Goal: Transaction & Acquisition: Purchase product/service

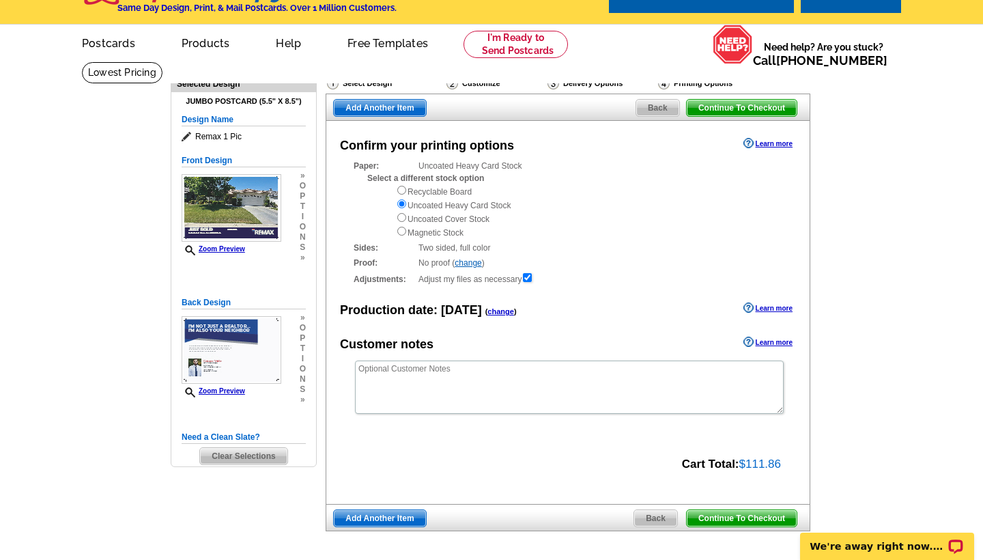
scroll to position [29, 0]
click at [637, 511] on span "Back" at bounding box center [655, 518] width 43 height 16
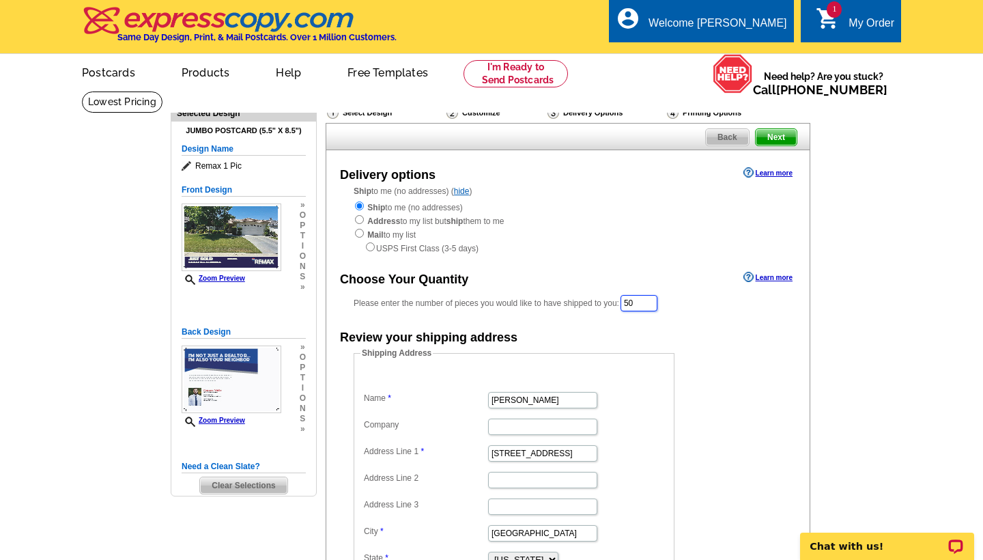
click at [653, 300] on input "50" at bounding box center [638, 303] width 37 height 16
type input "5"
type input "100"
click at [788, 371] on div "Shipping Address Name Ceasar Valle Company Address Line 1 9522 Ravenrock Dr Add…" at bounding box center [567, 481] width 483 height 266
click at [362, 222] on input "radio" at bounding box center [359, 219] width 9 height 9
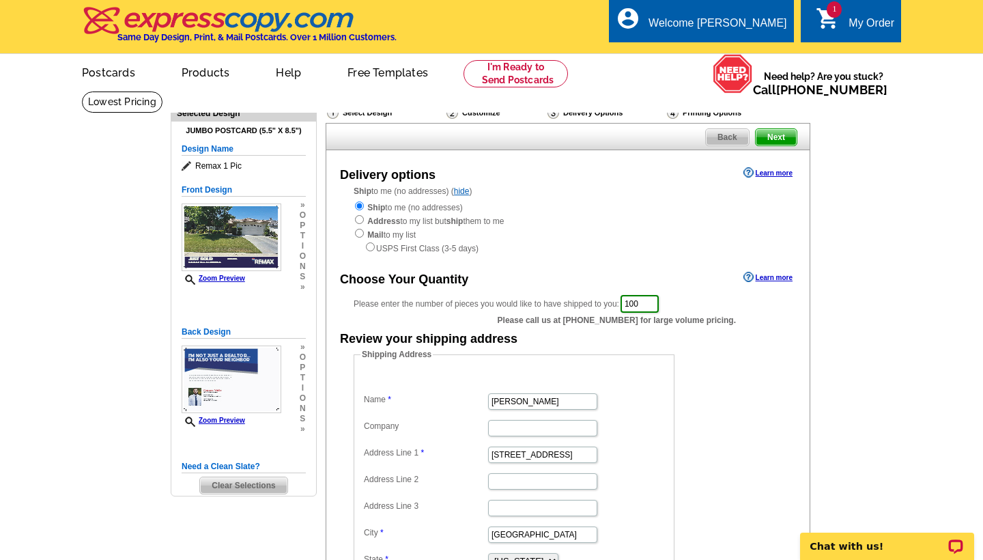
radio input "true"
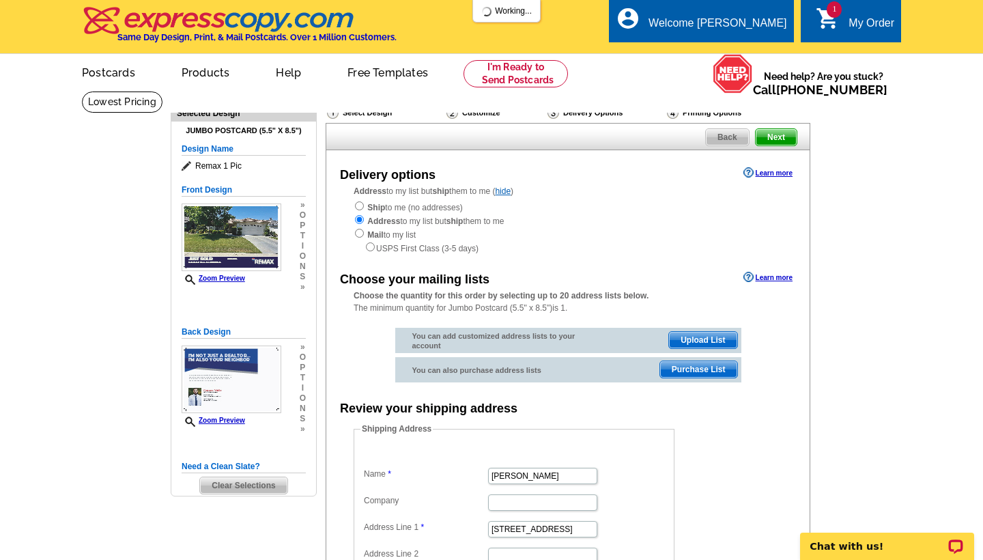
click at [683, 336] on span "Upload List" at bounding box center [703, 340] width 68 height 16
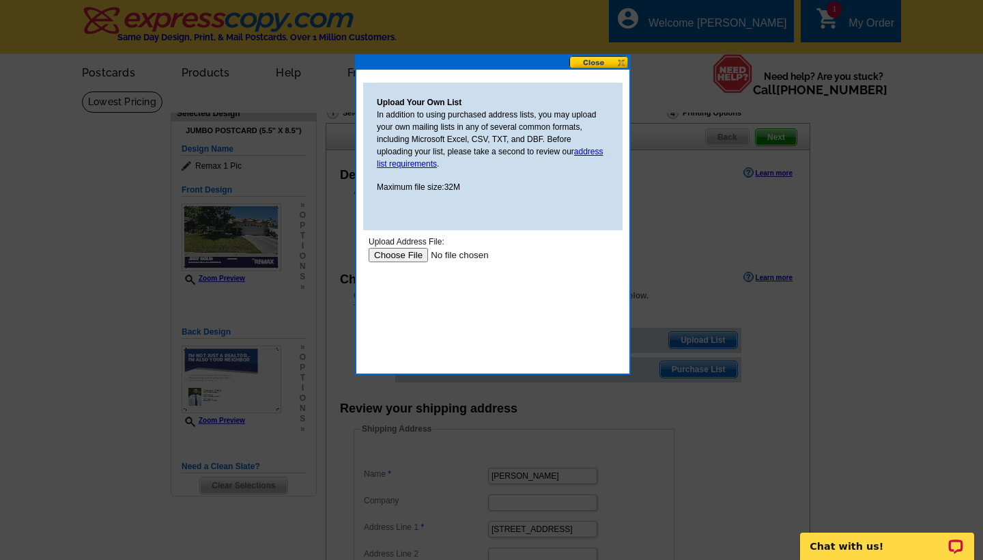
click at [399, 252] on input "file" at bounding box center [455, 255] width 173 height 14
type input "C:\fakepath\0.2 Ravenrock.pdf"
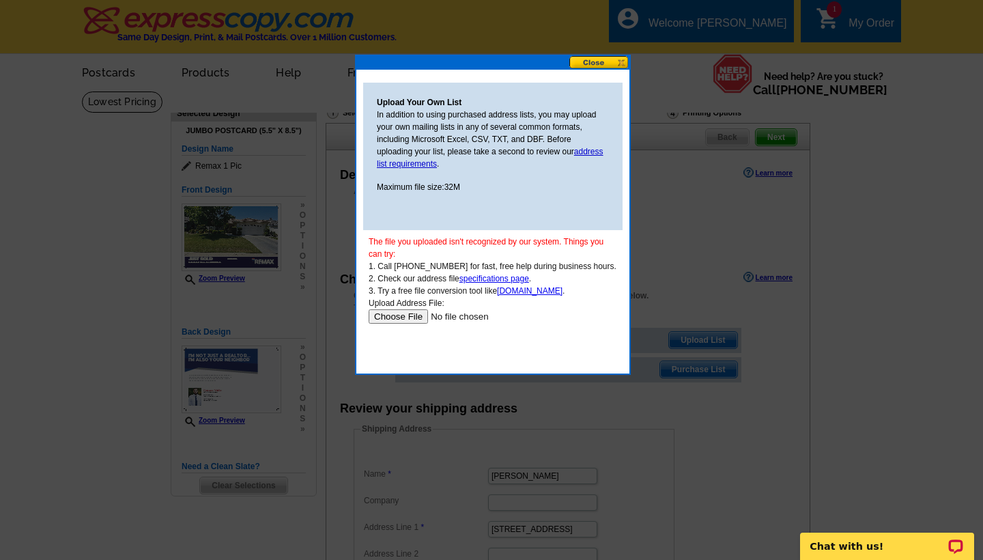
click at [599, 65] on button at bounding box center [599, 62] width 60 height 13
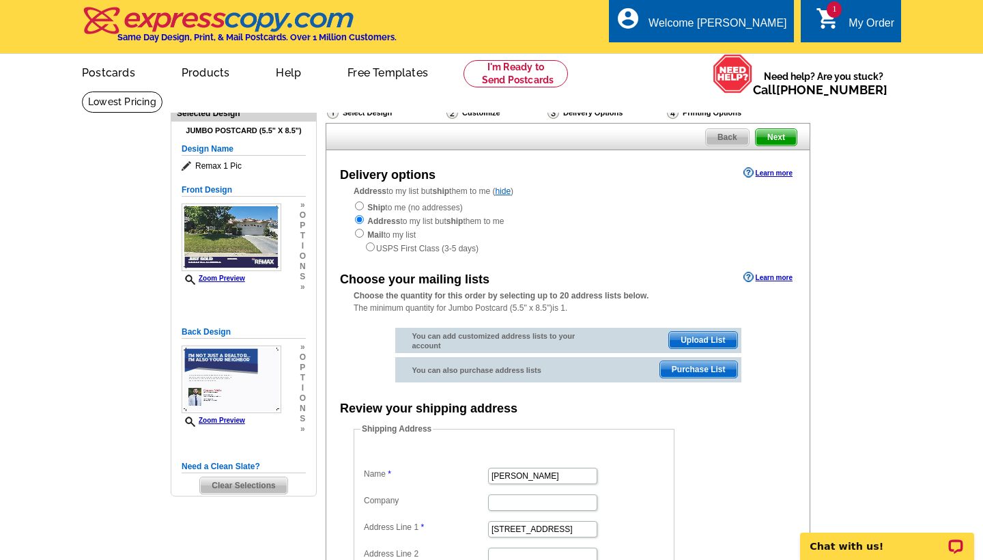
click at [684, 336] on span "Upload List" at bounding box center [703, 340] width 68 height 16
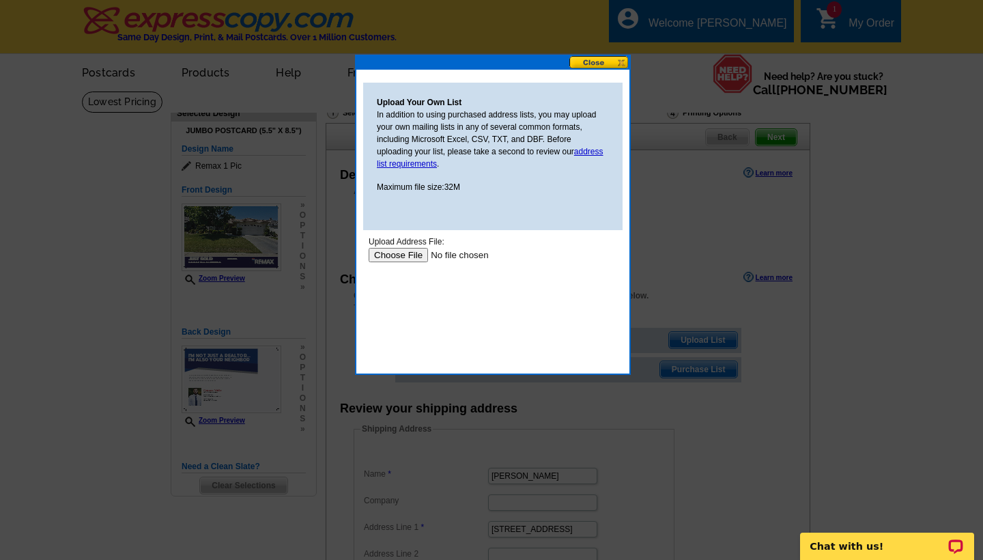
click at [582, 59] on button at bounding box center [599, 62] width 60 height 13
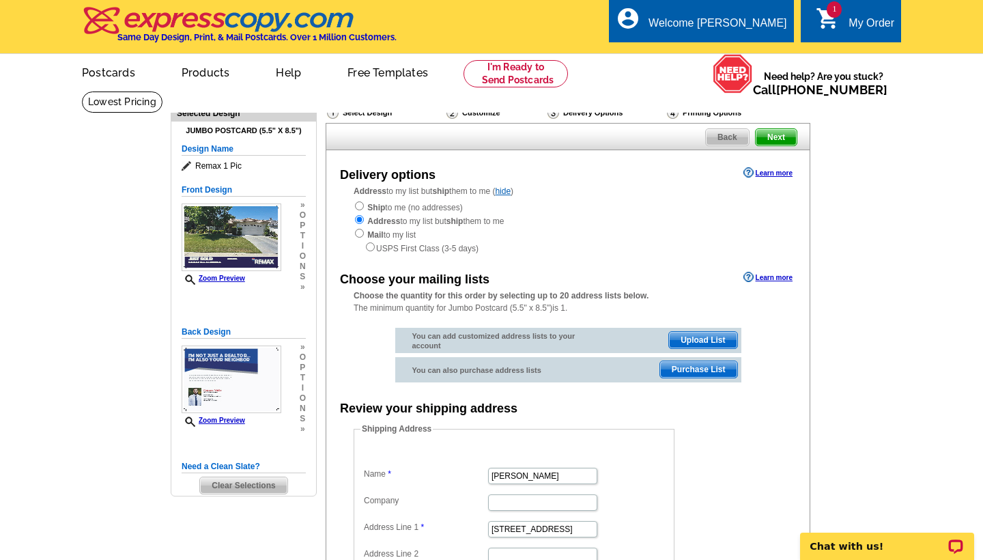
click at [769, 274] on link "Learn more" at bounding box center [767, 277] width 49 height 11
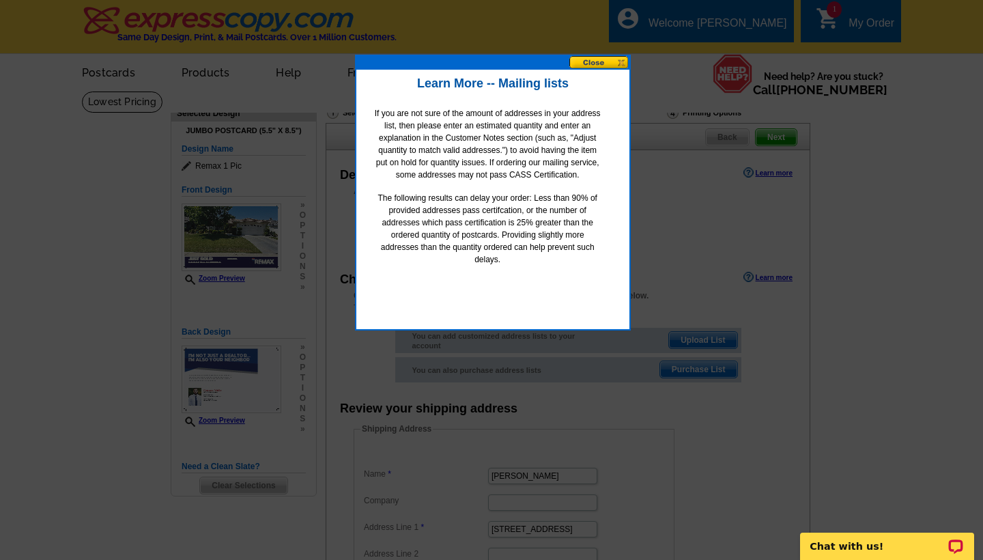
click at [607, 61] on button at bounding box center [599, 62] width 60 height 13
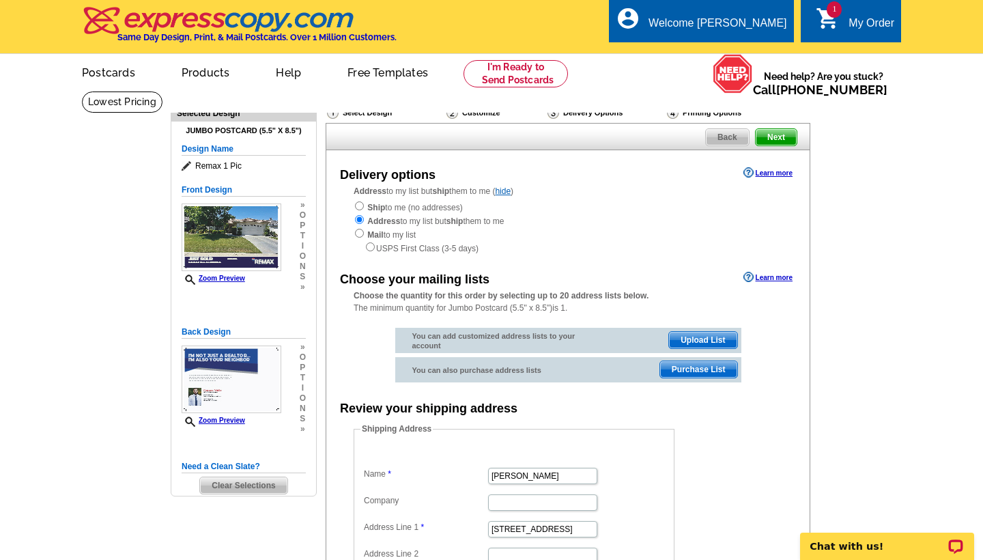
scroll to position [18, 0]
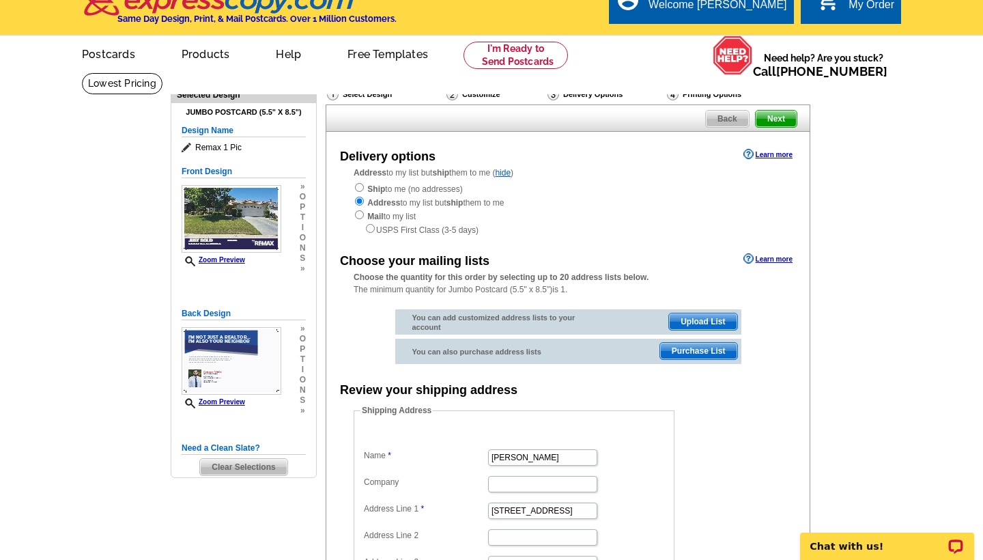
click at [706, 318] on span "Upload List" at bounding box center [703, 321] width 68 height 16
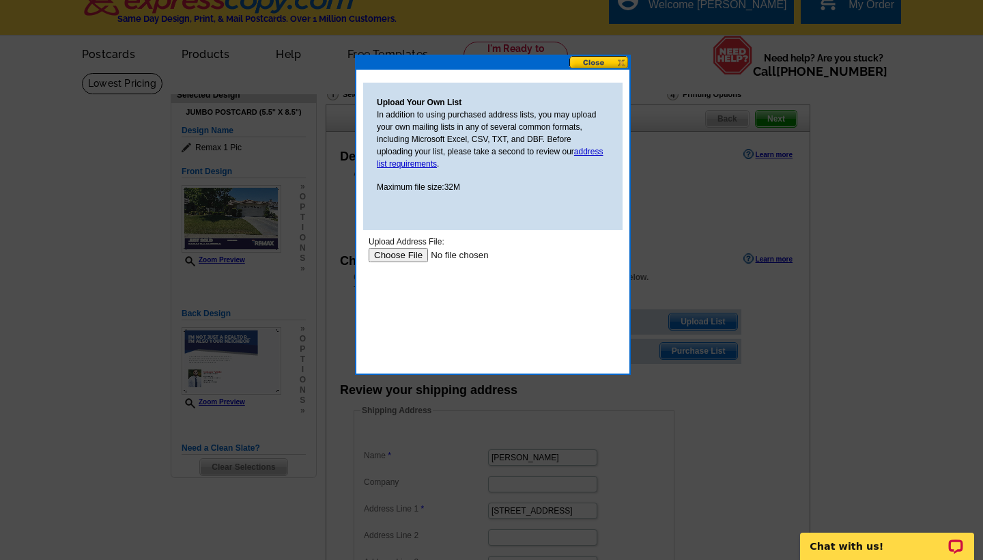
scroll to position [0, 0]
click at [584, 151] on link "address list requirements" at bounding box center [490, 158] width 227 height 22
click at [612, 62] on button at bounding box center [599, 62] width 60 height 13
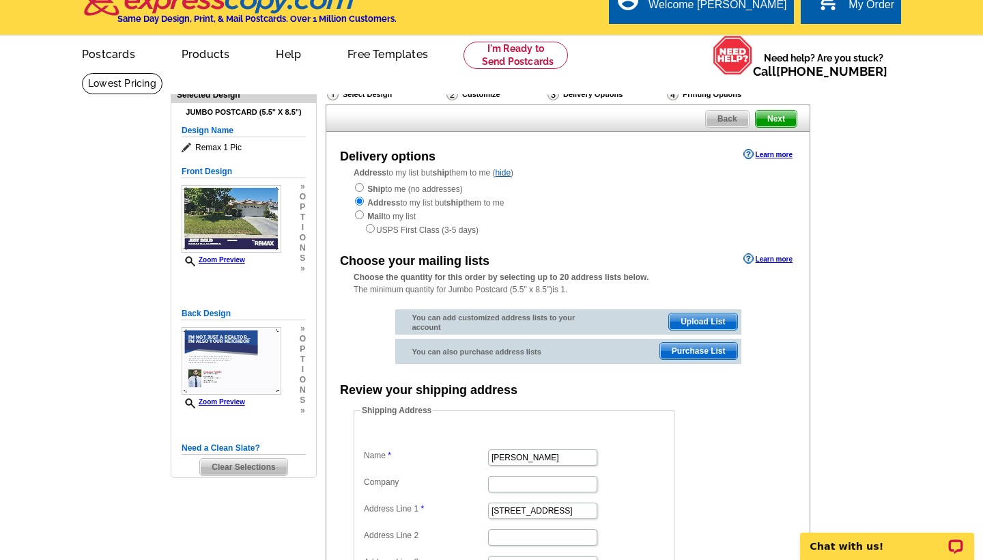
click at [360, 190] on input "radio" at bounding box center [359, 187] width 9 height 9
radio input "true"
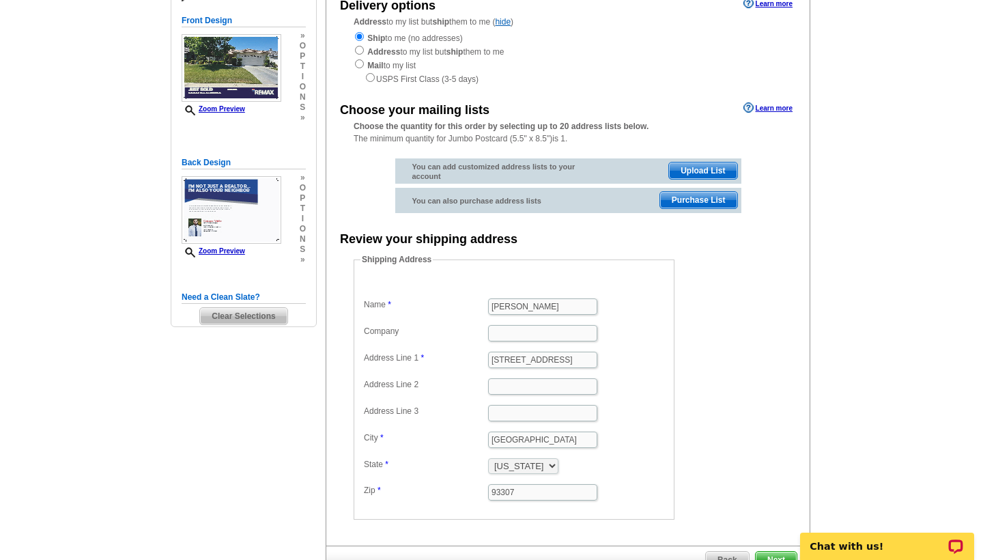
scroll to position [465, 0]
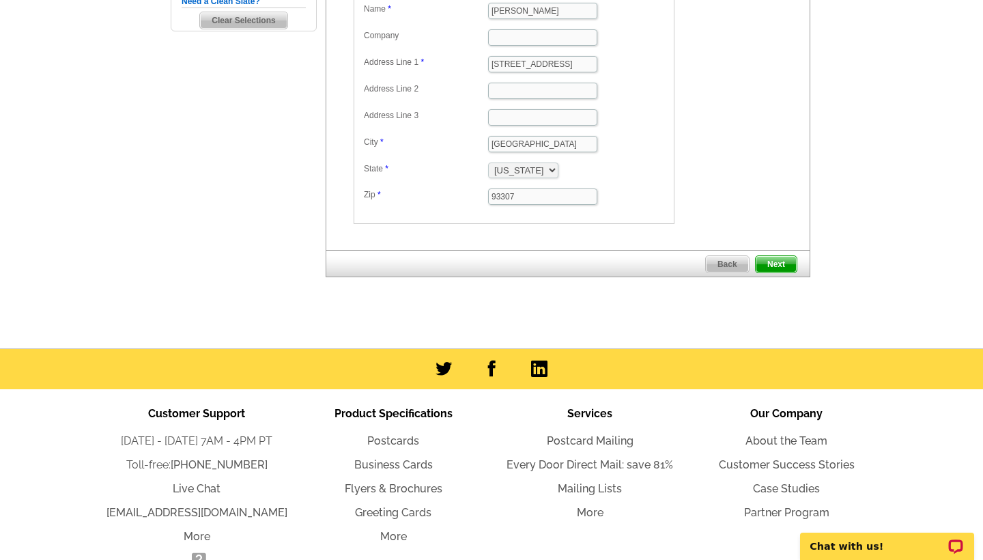
click at [770, 260] on span "Next" at bounding box center [776, 264] width 41 height 16
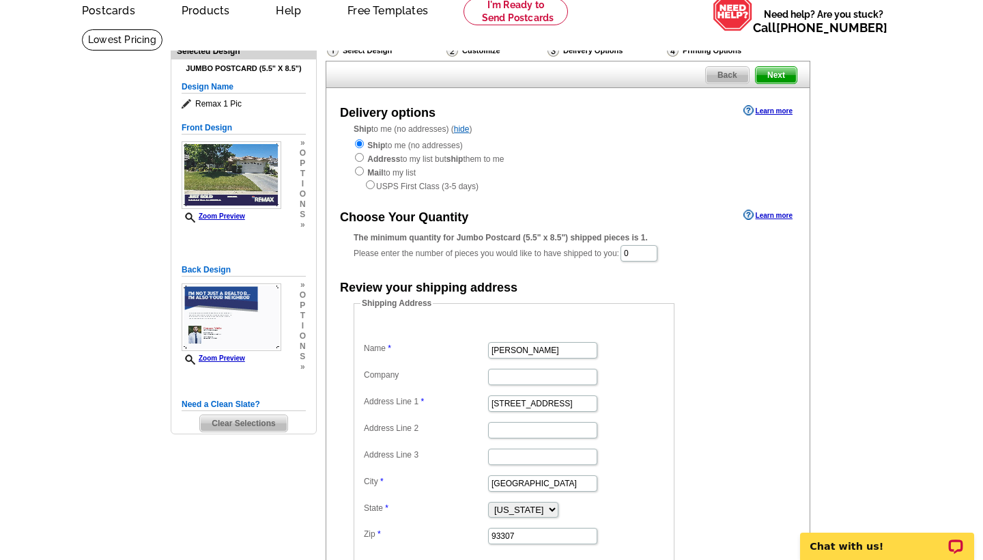
scroll to position [0, 0]
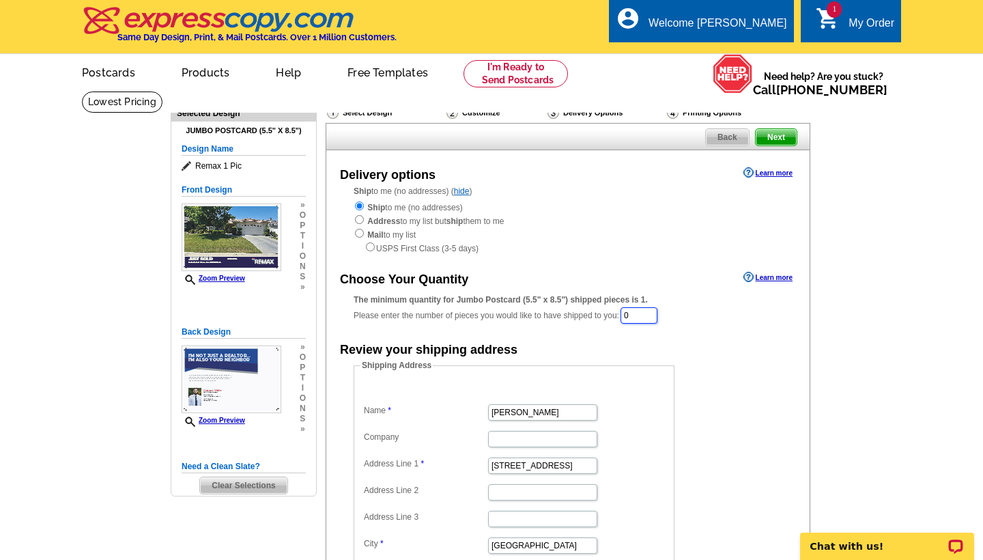
click at [644, 307] on input "0" at bounding box center [638, 315] width 37 height 16
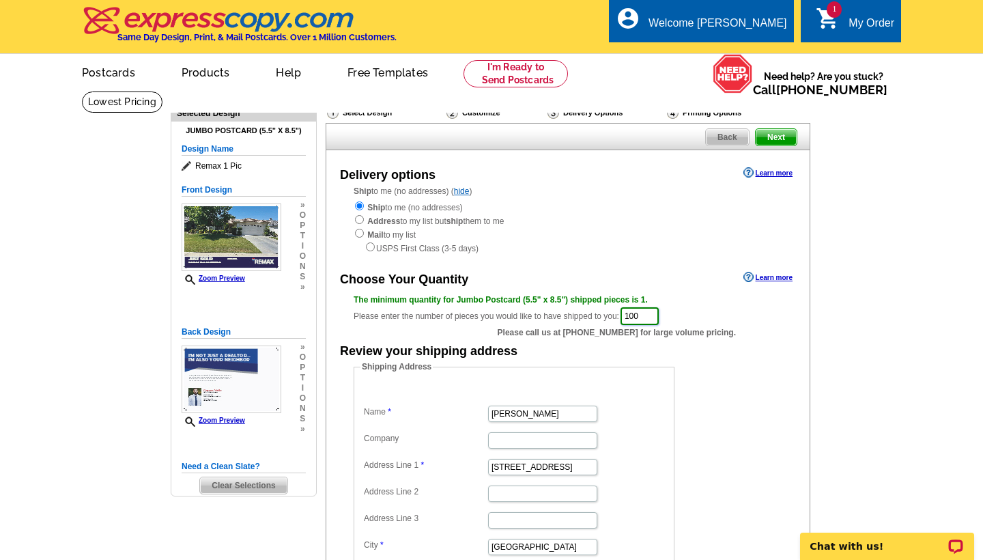
type input "100"
click at [724, 474] on form "Shipping Address Name Ceasar Valle Company Address Line 1 9522 Ravenrock Dr Add…" at bounding box center [568, 493] width 429 height 266
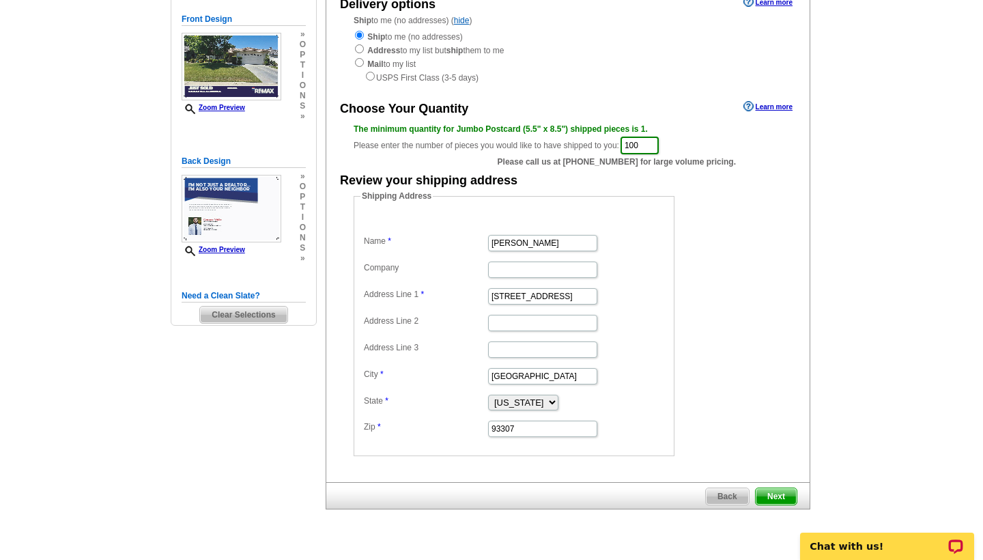
scroll to position [344, 0]
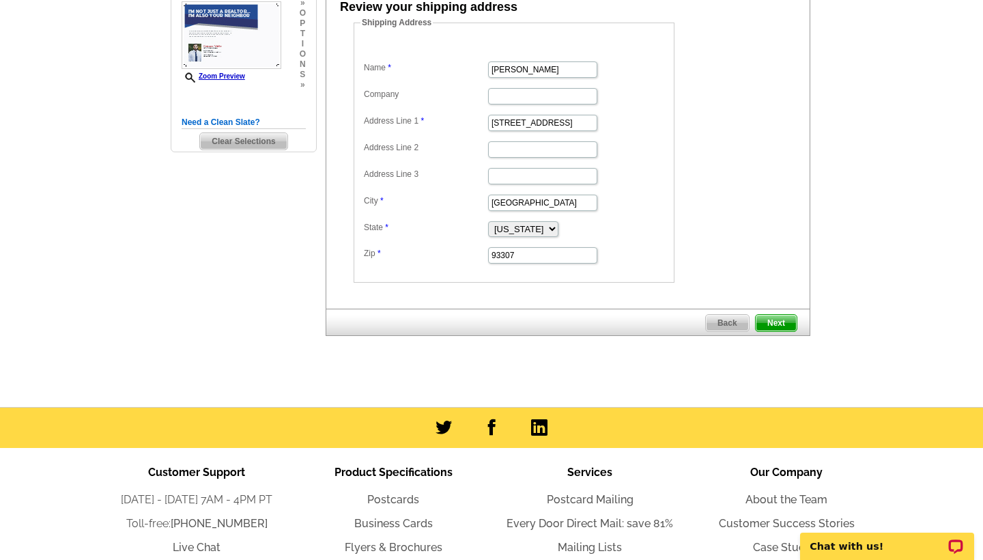
click at [776, 317] on span "Next" at bounding box center [776, 323] width 41 height 16
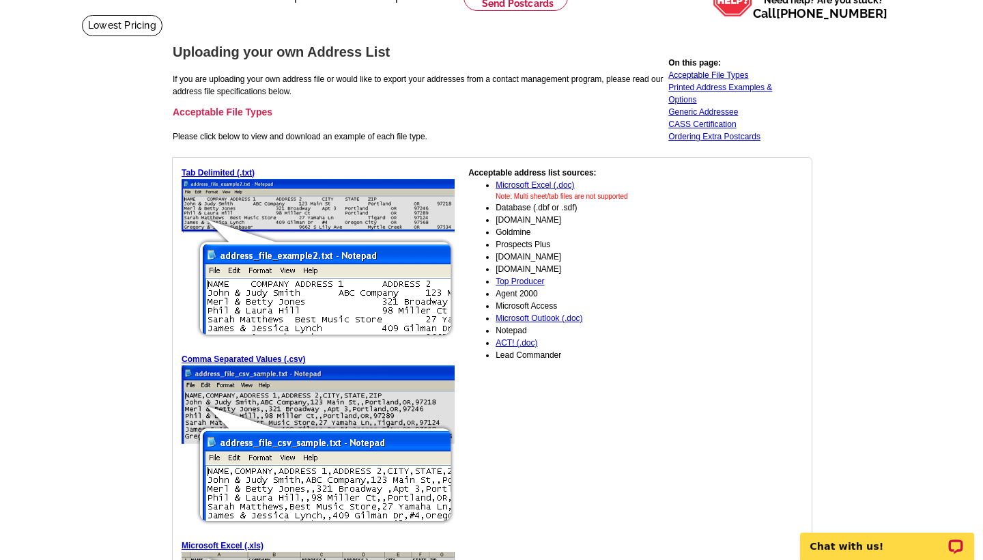
scroll to position [81, 0]
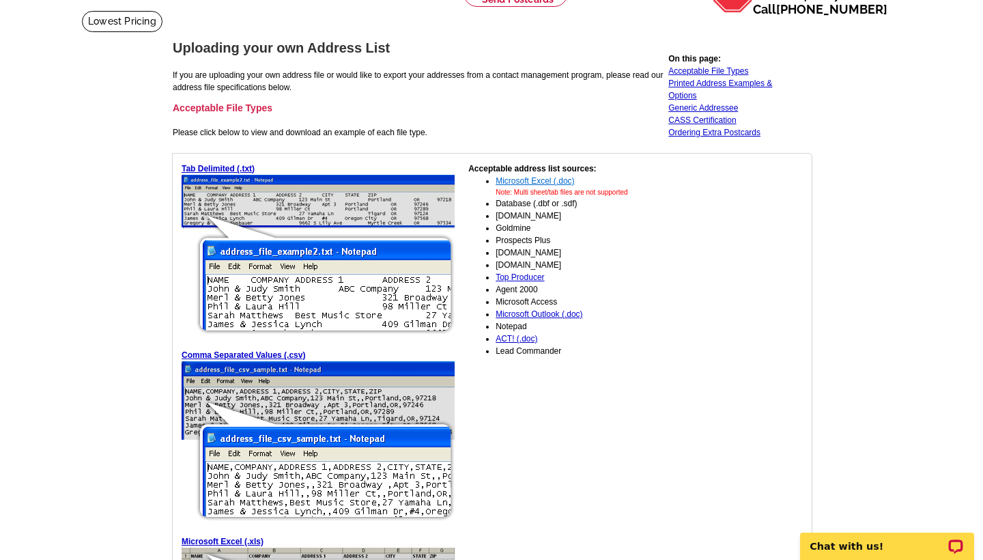
click at [519, 179] on link "Microsoft Excel (.doc)" at bounding box center [535, 181] width 78 height 10
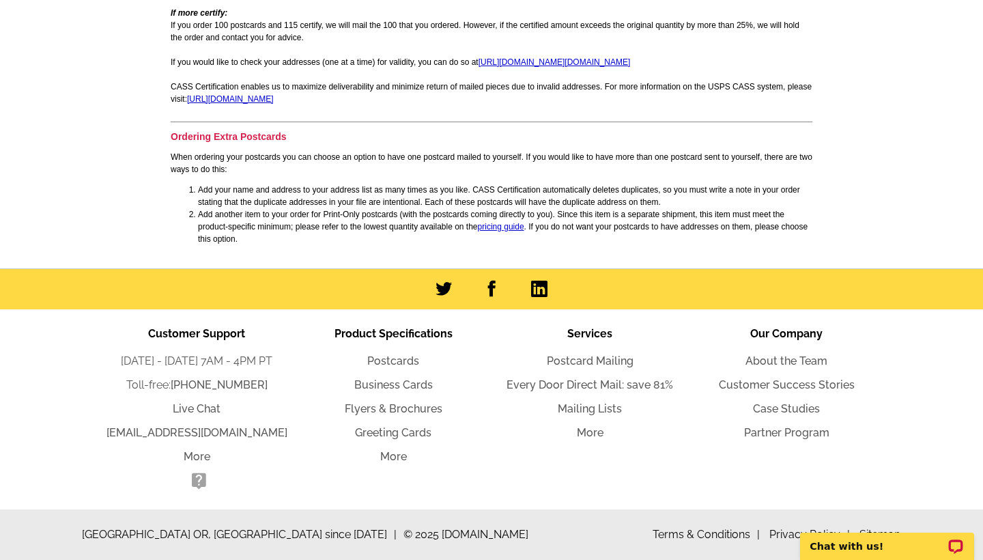
scroll to position [1261, 0]
click at [565, 414] on link "Mailing Lists" at bounding box center [590, 408] width 64 height 13
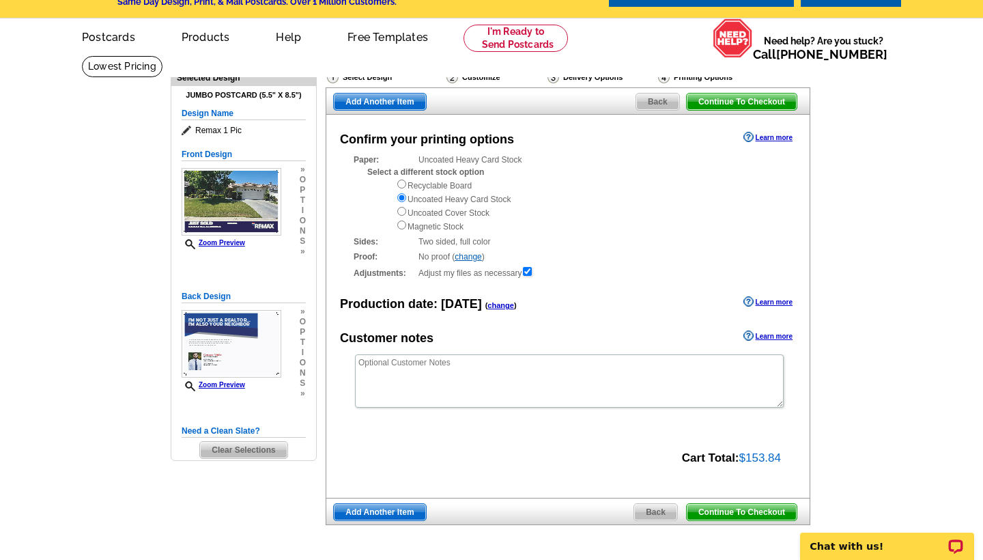
scroll to position [36, 0]
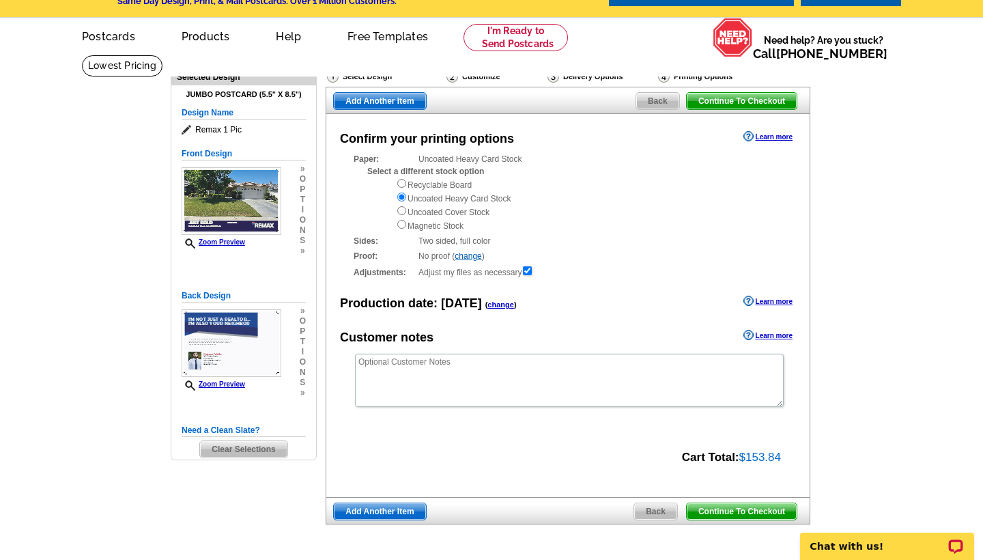
click at [769, 503] on span "Continue To Checkout" at bounding box center [742, 511] width 110 height 16
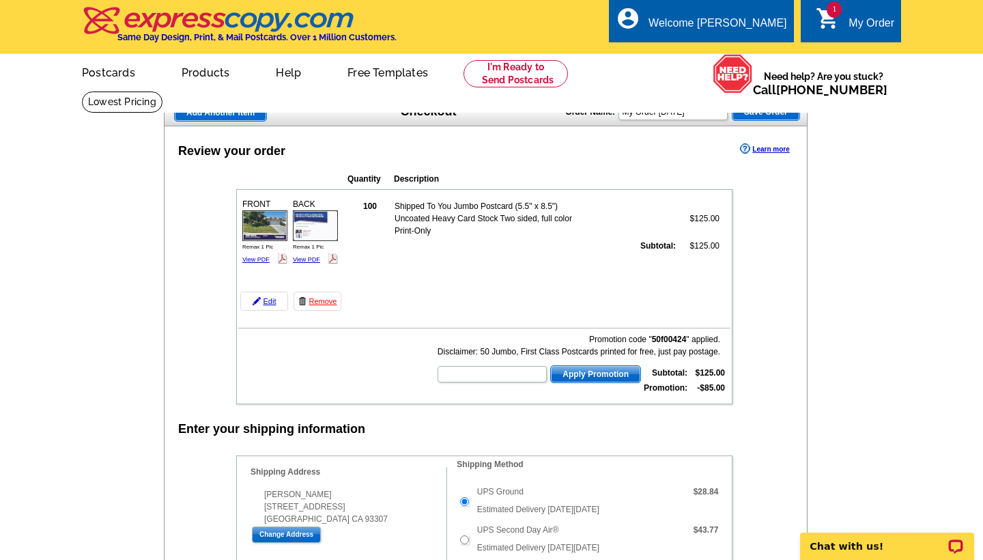
click at [760, 115] on span "Save Order" at bounding box center [765, 112] width 67 height 16
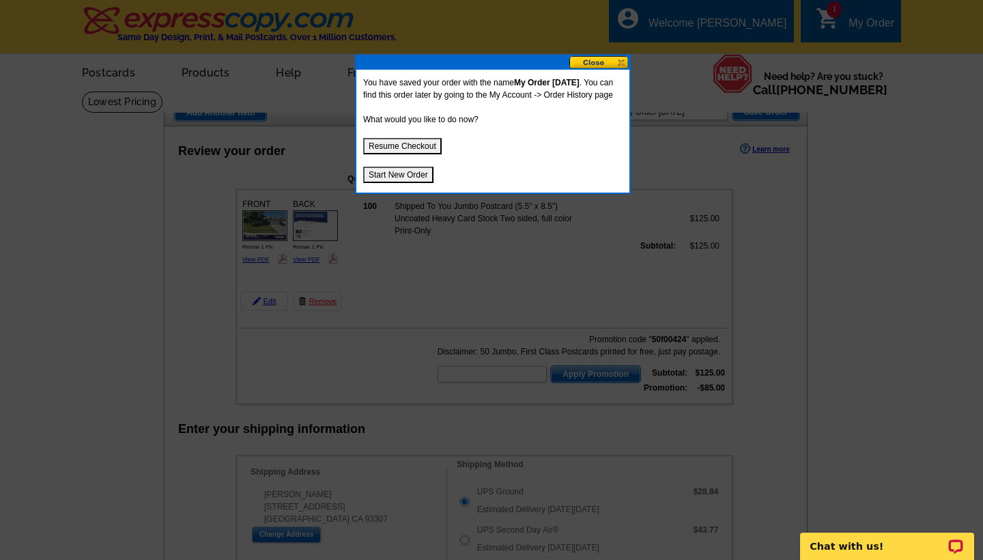
click at [425, 154] on button "Resume Checkout" at bounding box center [402, 146] width 78 height 16
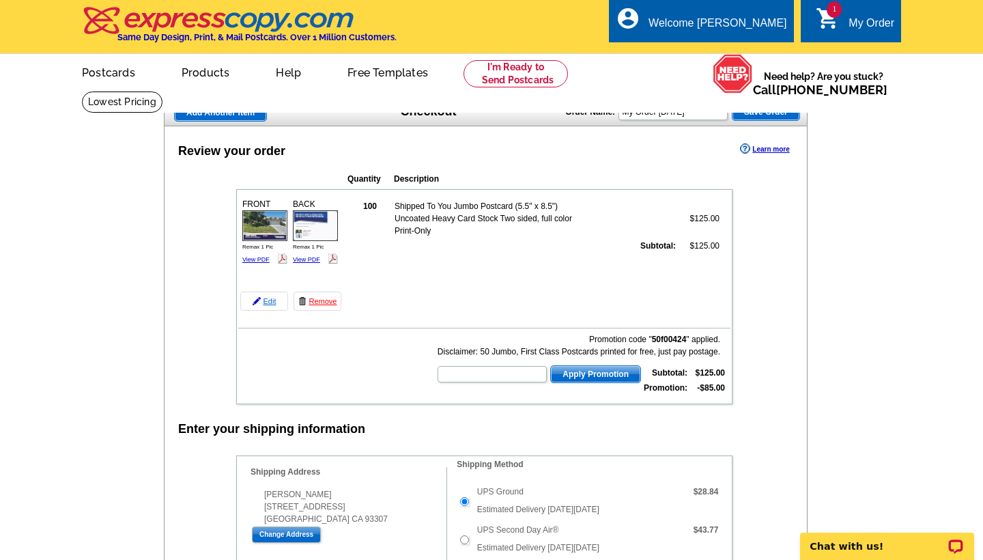
click at [265, 298] on link "Edit" at bounding box center [264, 300] width 48 height 19
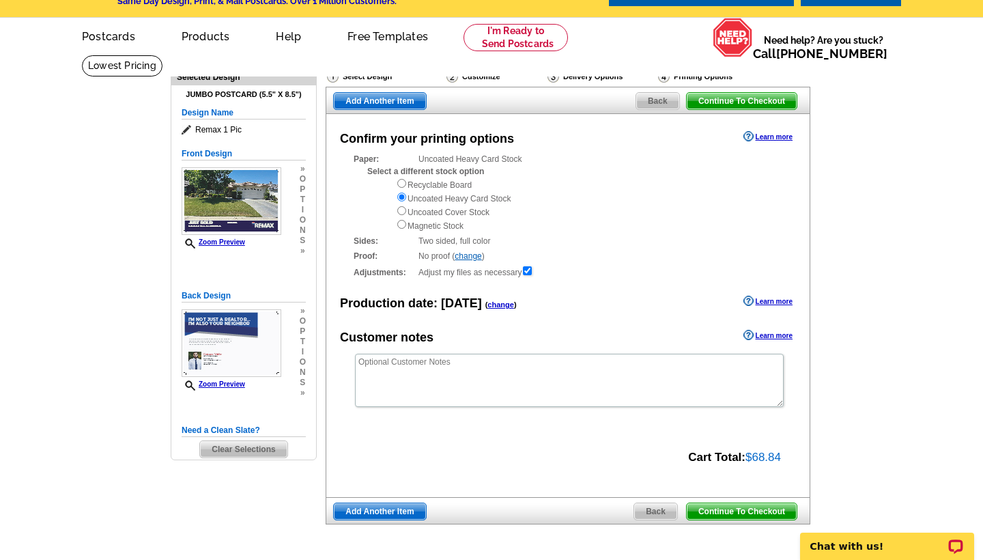
scroll to position [36, 0]
click at [657, 503] on span "Back" at bounding box center [655, 511] width 43 height 16
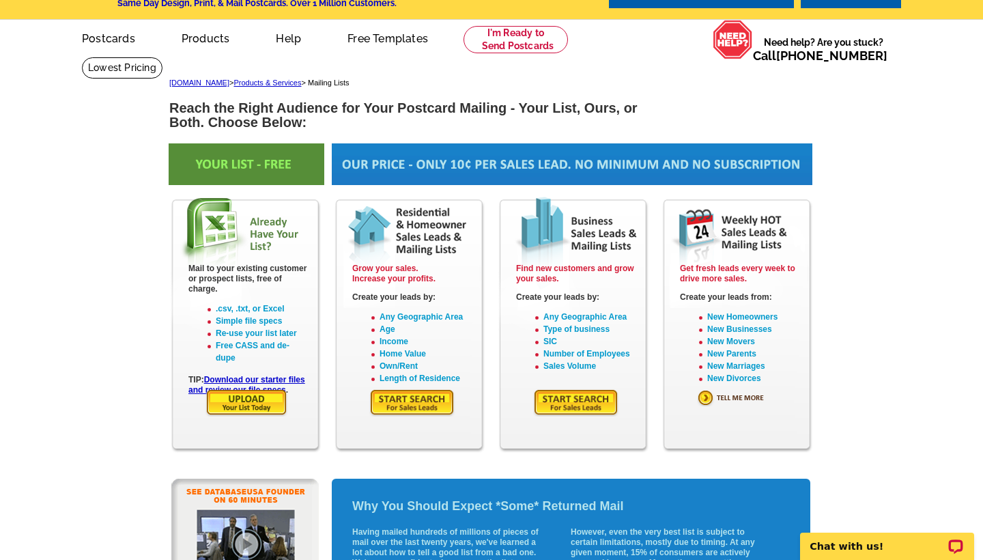
scroll to position [35, 0]
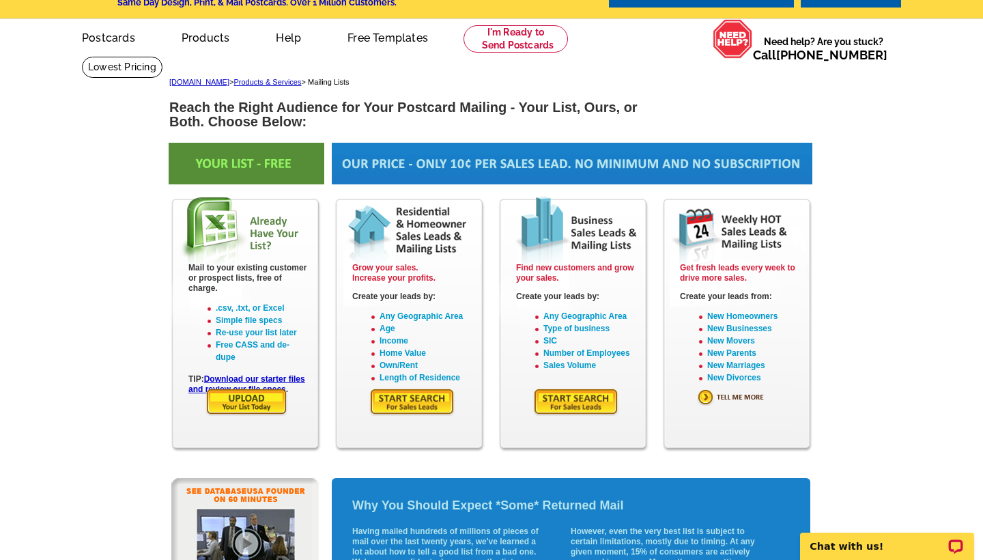
click at [253, 397] on img at bounding box center [246, 402] width 83 height 28
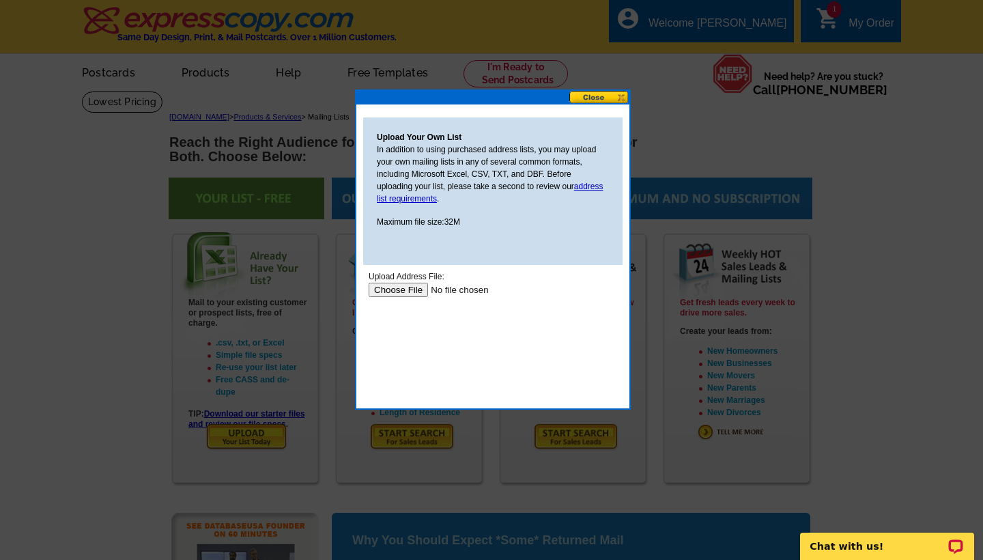
click at [584, 98] on button at bounding box center [599, 97] width 60 height 13
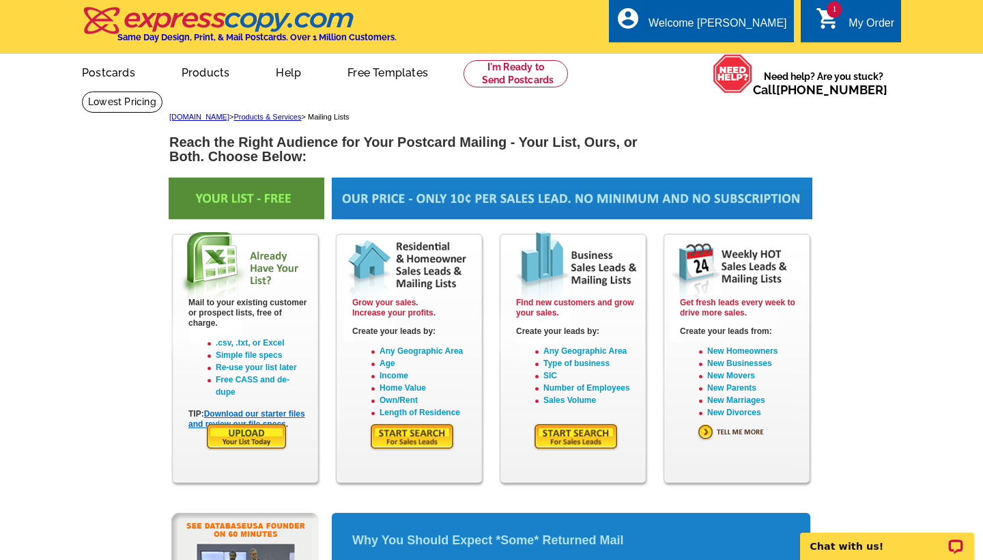
click at [267, 411] on link "Download our starter files and review our file specs" at bounding box center [246, 419] width 117 height 20
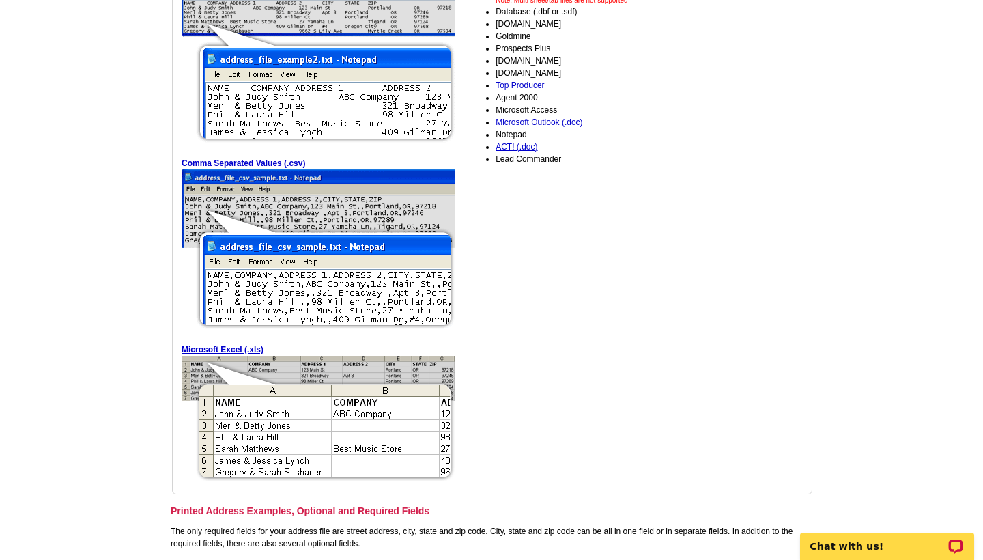
scroll to position [276, 0]
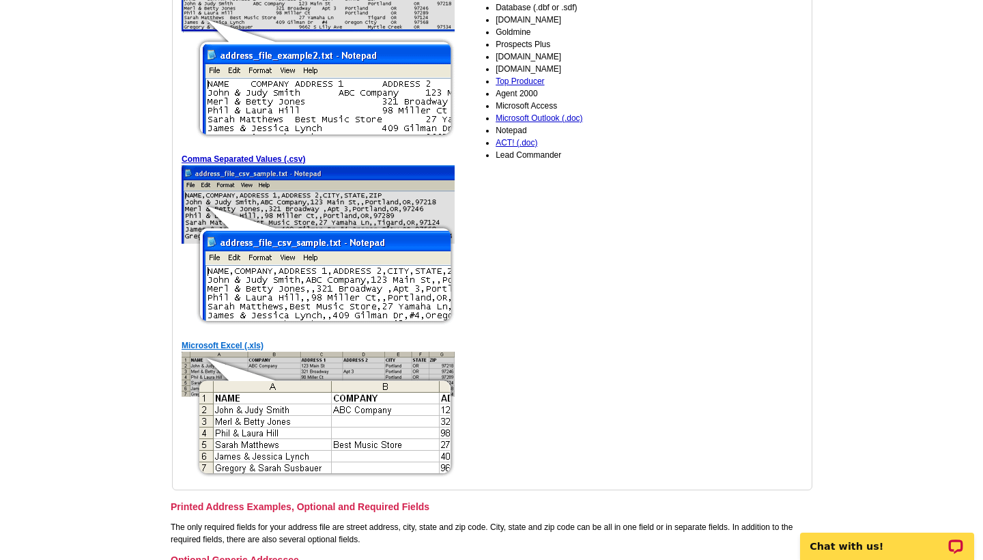
click at [218, 346] on link "Microsoft Excel (.xls)" at bounding box center [223, 346] width 82 height 10
click at [902, 164] on main "expresscopy.com > Getting Started > Address List File Specs Uploading your own …" at bounding box center [491, 531] width 983 height 1435
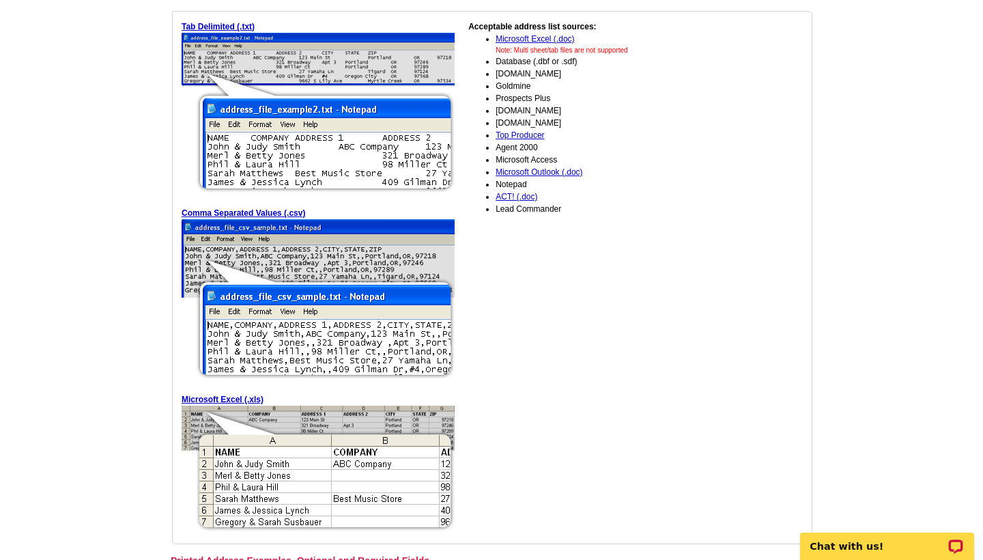
scroll to position [192, 0]
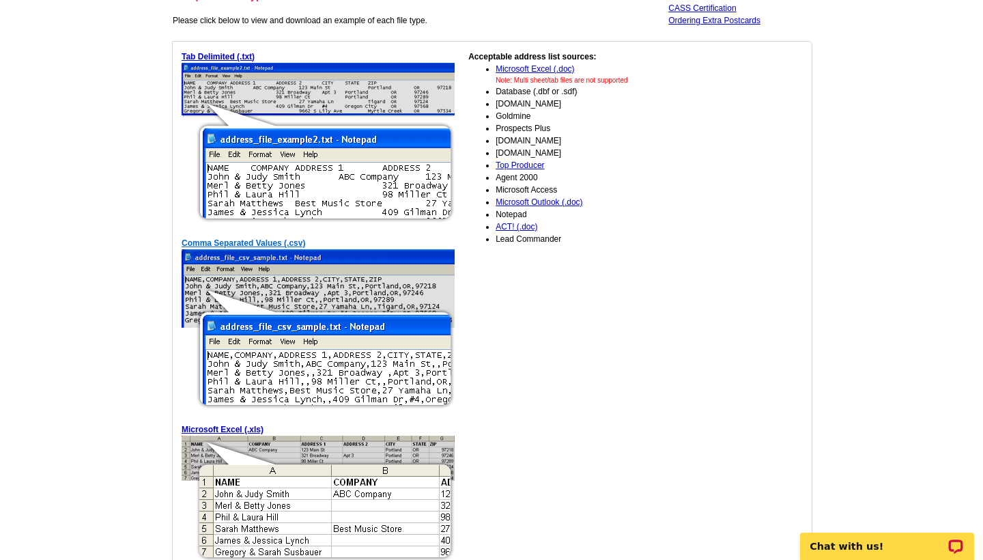
click at [271, 240] on link "Comma Separated Values (.csv)" at bounding box center [244, 243] width 124 height 10
click at [240, 56] on link "Tab Delimited (.txt)" at bounding box center [218, 57] width 73 height 10
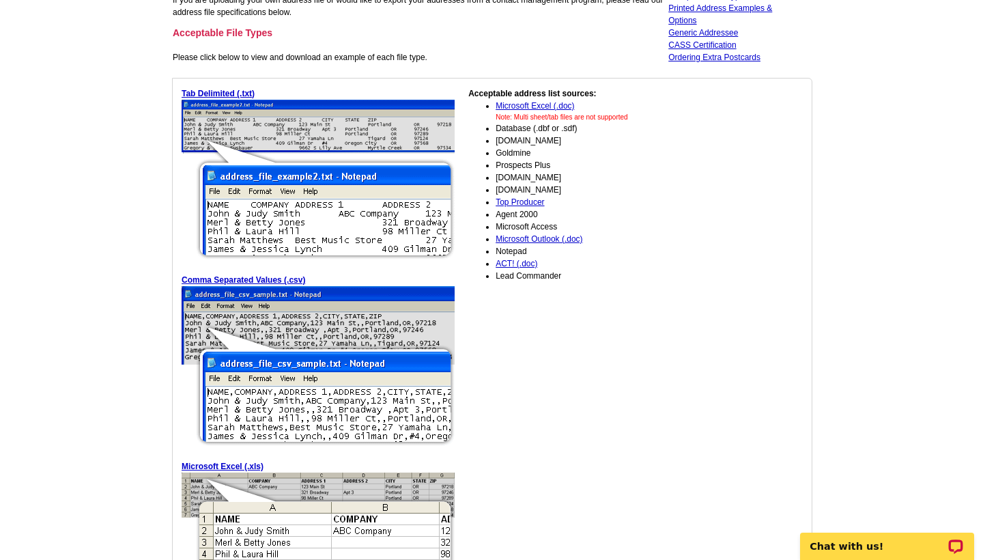
scroll to position [155, 0]
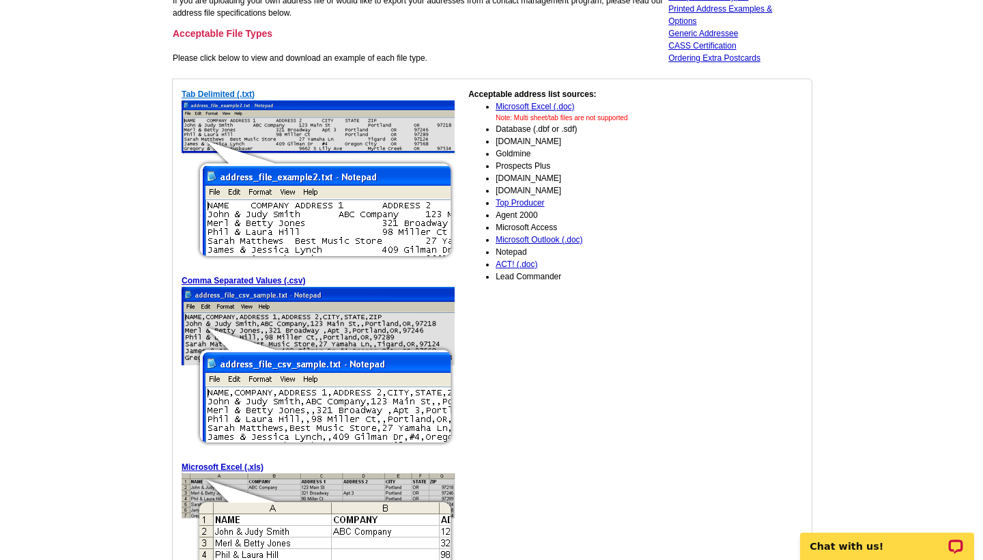
click at [227, 93] on link "Tab Delimited (.txt)" at bounding box center [218, 94] width 73 height 10
click at [357, 186] on img at bounding box center [318, 181] width 273 height 162
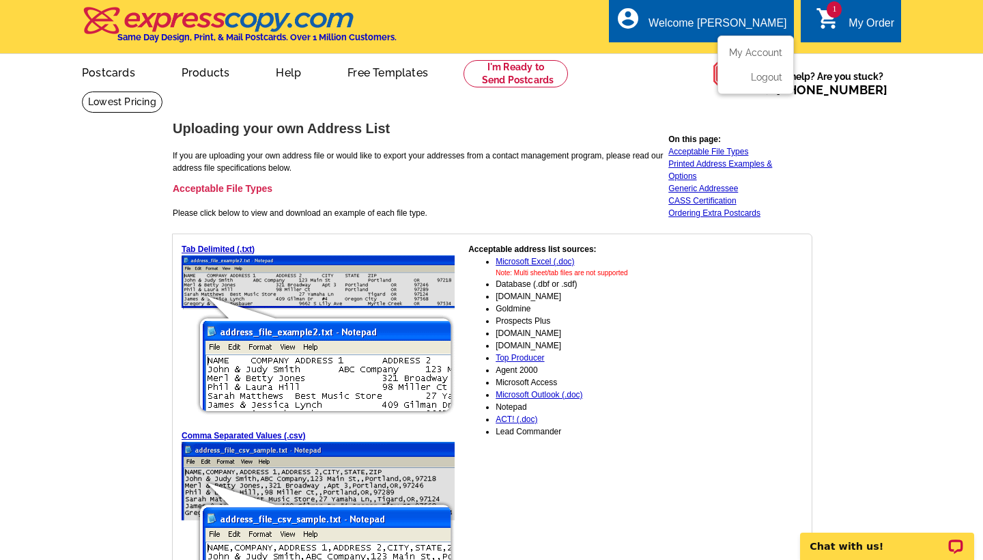
scroll to position [0, 0]
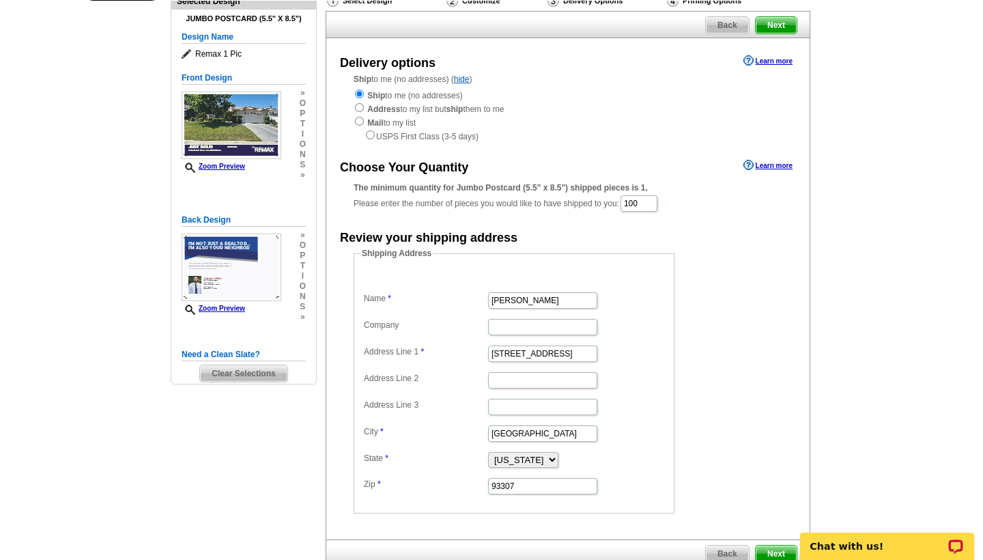
scroll to position [87, 0]
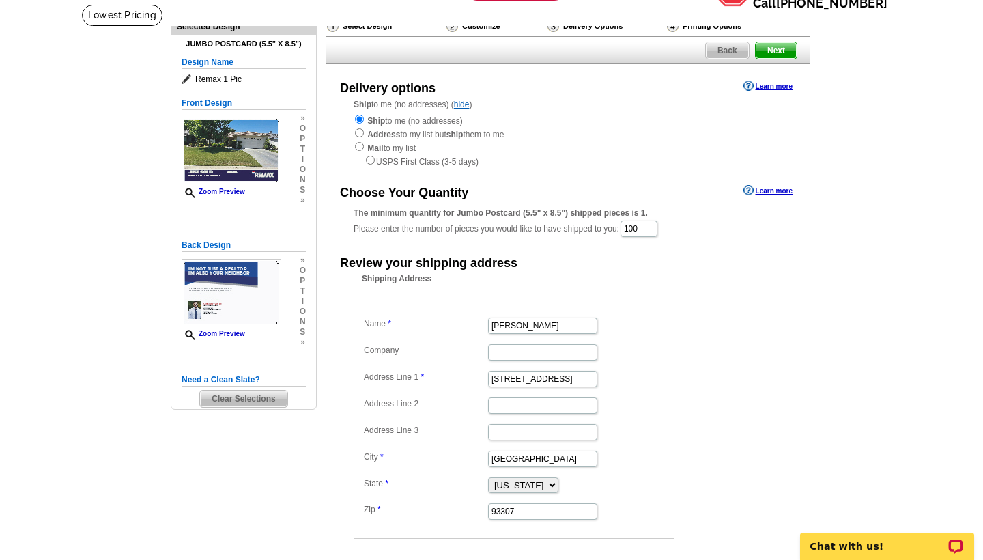
click at [420, 130] on div "Ship to me (no addresses) Address to my list but ship them to me Mail to my lis…" at bounding box center [568, 140] width 429 height 55
click at [357, 143] on input "radio" at bounding box center [359, 146] width 9 height 9
radio input "true"
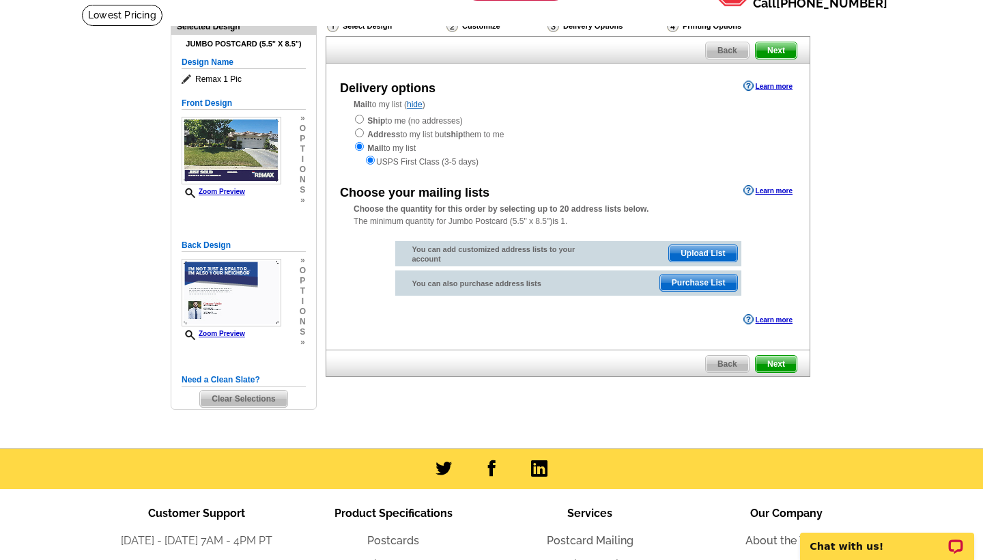
click at [774, 189] on link "Learn more" at bounding box center [767, 190] width 49 height 11
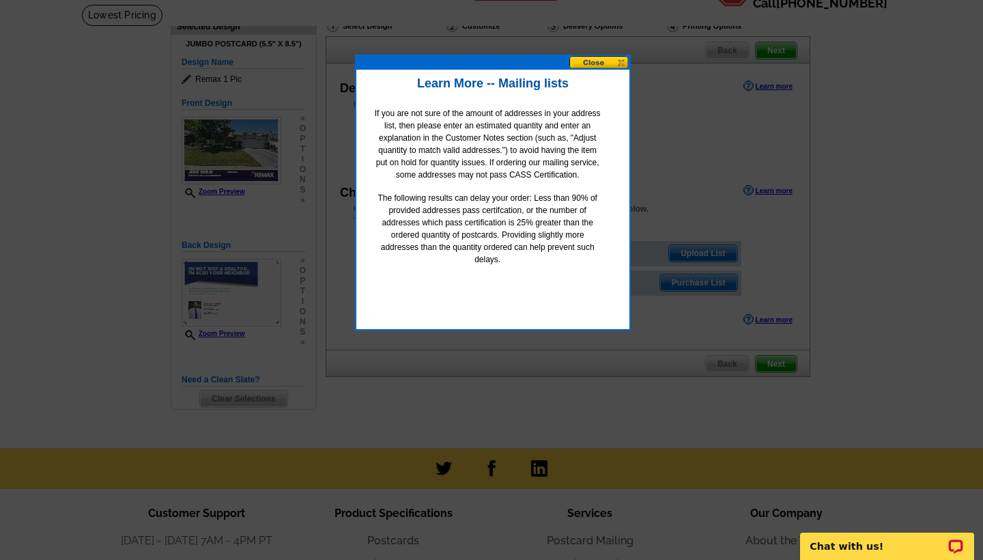
click at [525, 235] on p "The following results can delay your order: Less than 90% of provided addresses…" at bounding box center [487, 229] width 228 height 74
click at [578, 64] on button at bounding box center [599, 62] width 60 height 13
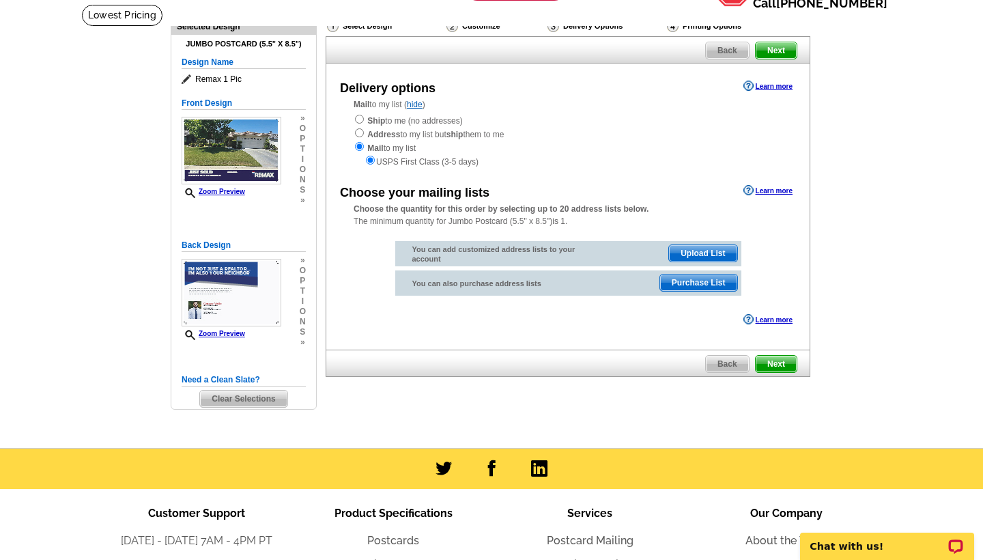
click at [687, 248] on span "Upload List" at bounding box center [703, 253] width 68 height 16
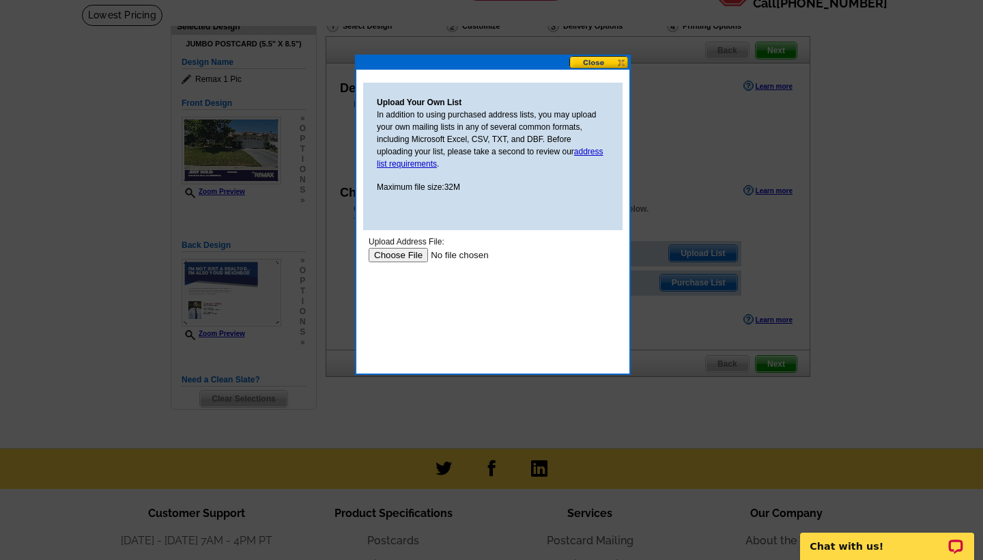
scroll to position [0, 0]
click at [407, 257] on input "file" at bounding box center [455, 255] width 173 height 14
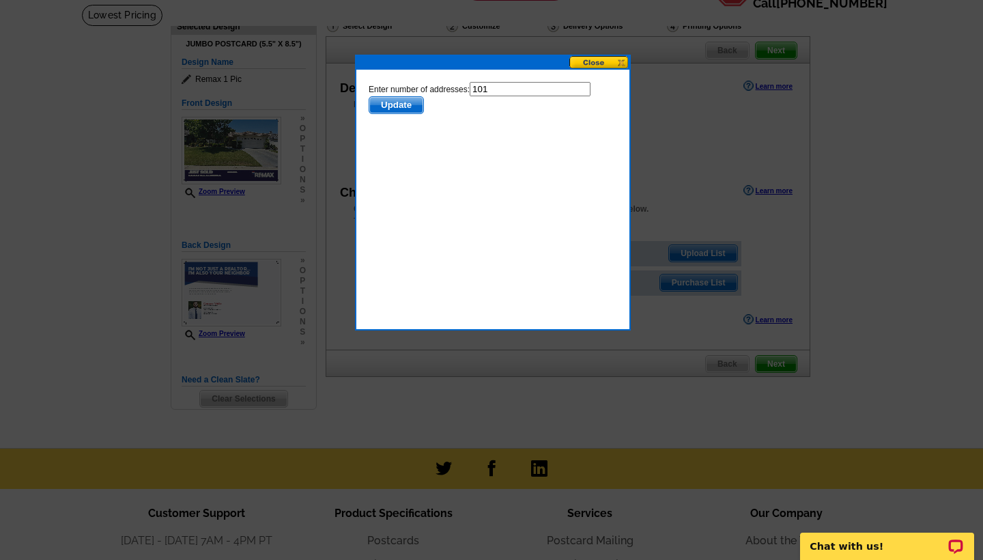
click at [390, 109] on span "Update" at bounding box center [396, 105] width 54 height 16
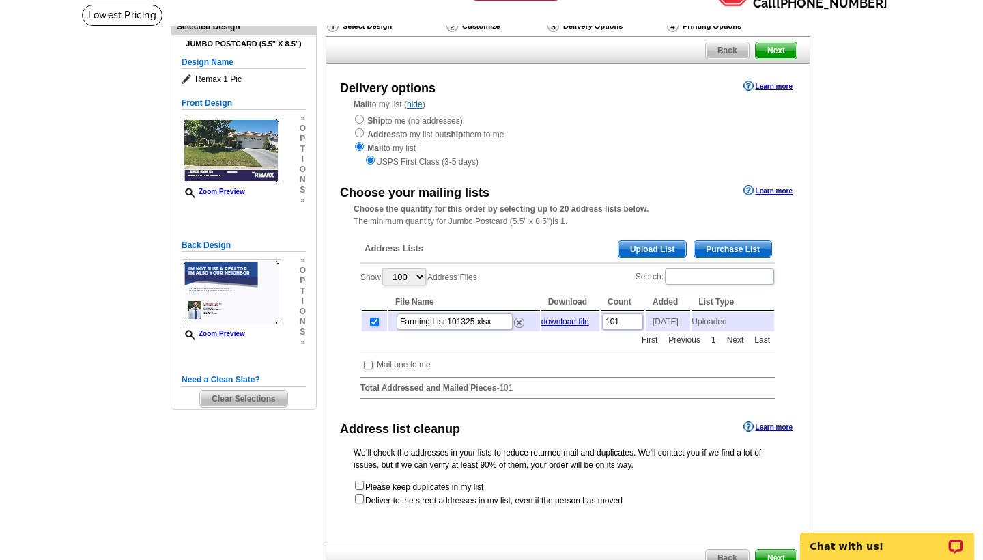
click at [450, 267] on label "Show 5 10 25 50 100 Address Files" at bounding box center [418, 277] width 117 height 20
click at [426, 268] on select "5 10 25 50 100" at bounding box center [404, 276] width 44 height 17
select select "5"
click at [432, 270] on label "Show 5 10 25 50 100 Address Files" at bounding box center [418, 277] width 117 height 20
click at [426, 270] on select "5 10 25 50 100" at bounding box center [404, 276] width 44 height 17
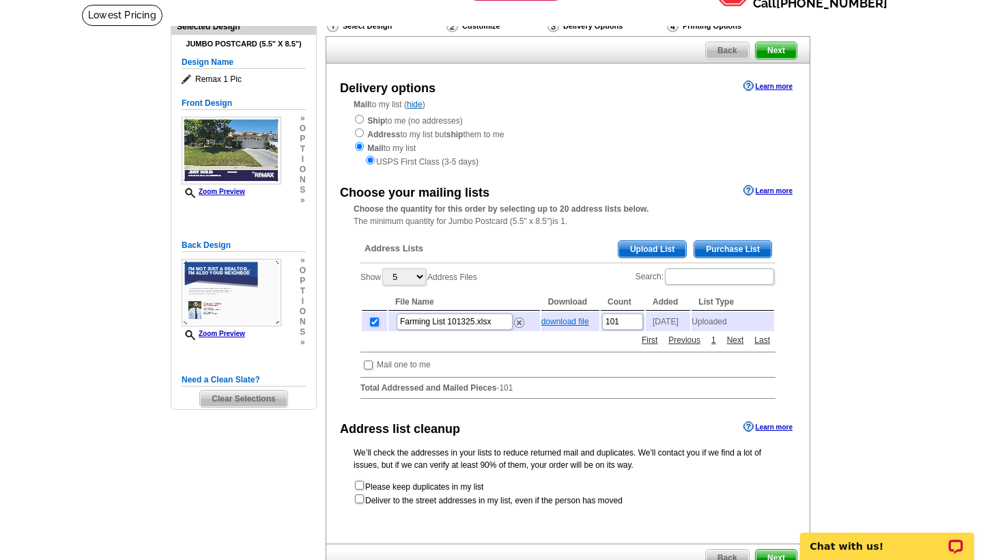
click at [562, 317] on link "download file" at bounding box center [565, 322] width 48 height 10
click at [741, 348] on div "Address Lists Purchase List Upload List Show 5 10 25 50 100 Address Files Searc…" at bounding box center [568, 320] width 429 height 180
click at [736, 344] on link "Next" at bounding box center [735, 340] width 24 height 12
click at [736, 341] on link "Next" at bounding box center [735, 340] width 24 height 12
click at [739, 338] on link "Next" at bounding box center [735, 340] width 24 height 12
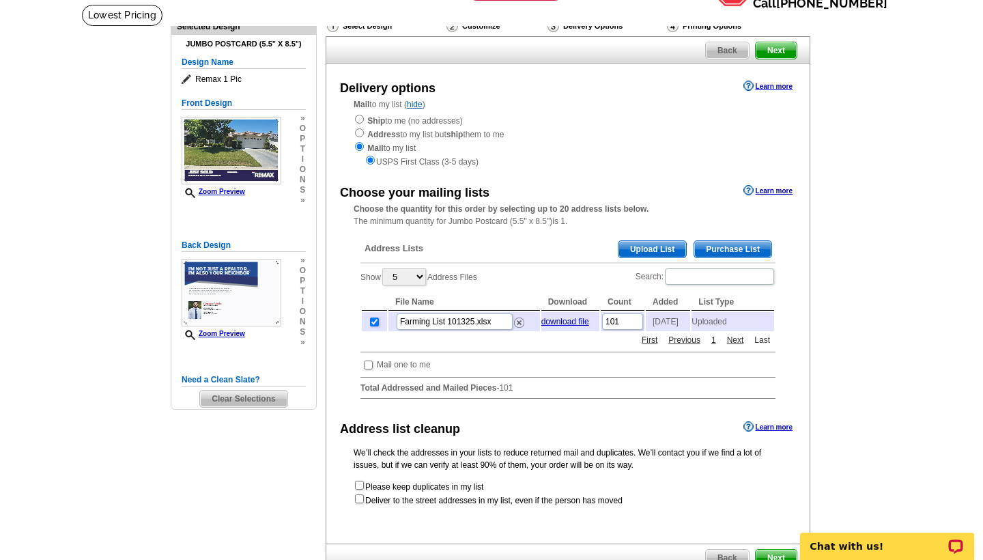
click at [767, 339] on link "Last" at bounding box center [762, 340] width 23 height 12
click at [741, 341] on link "Next" at bounding box center [735, 340] width 24 height 12
click at [689, 339] on link "Previous" at bounding box center [684, 340] width 39 height 12
click at [433, 385] on strong "Total Addressed and Mailed Pieces" at bounding box center [428, 388] width 136 height 10
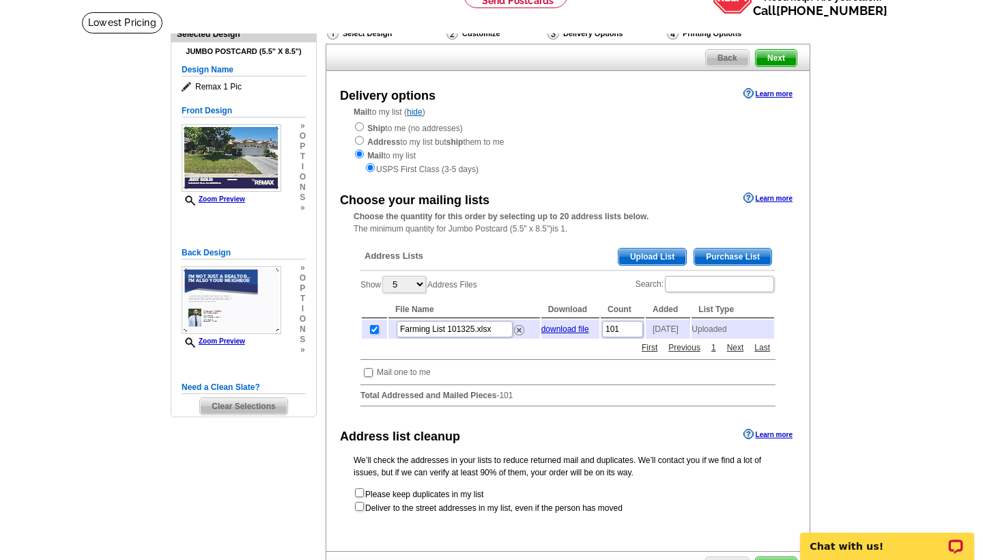
scroll to position [63, 0]
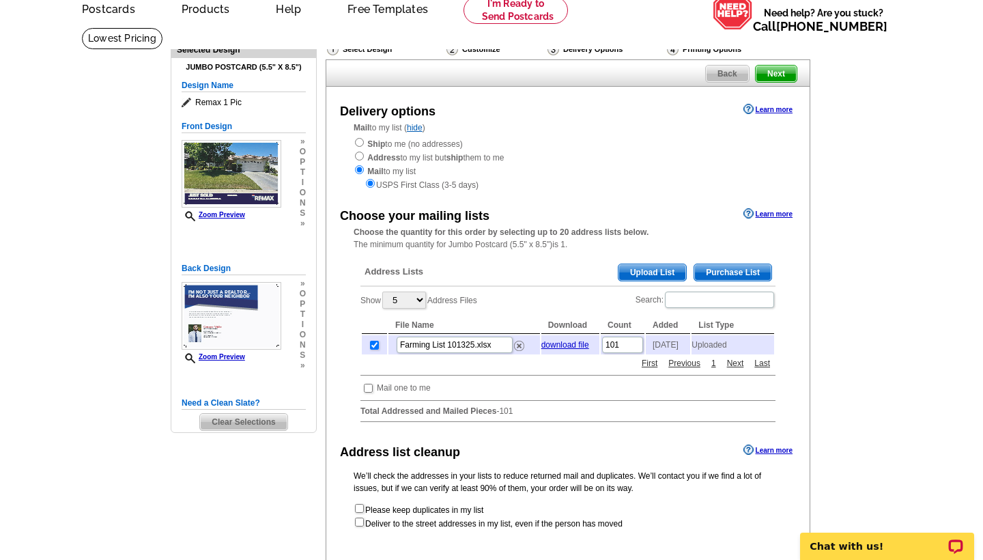
click at [375, 341] on input "checkbox" at bounding box center [374, 345] width 9 height 9
checkbox input "false"
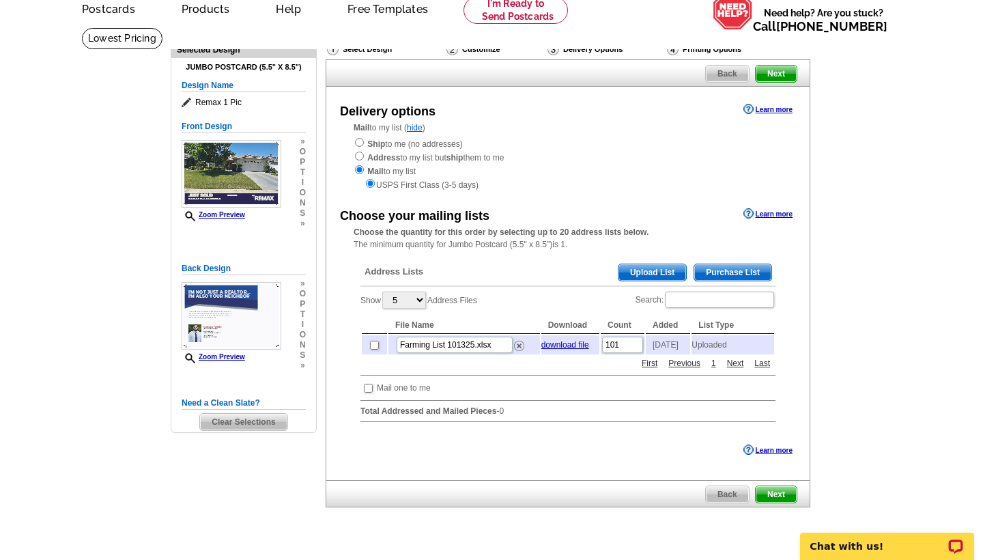
click at [375, 341] on input "checkbox" at bounding box center [374, 345] width 9 height 9
checkbox input "true"
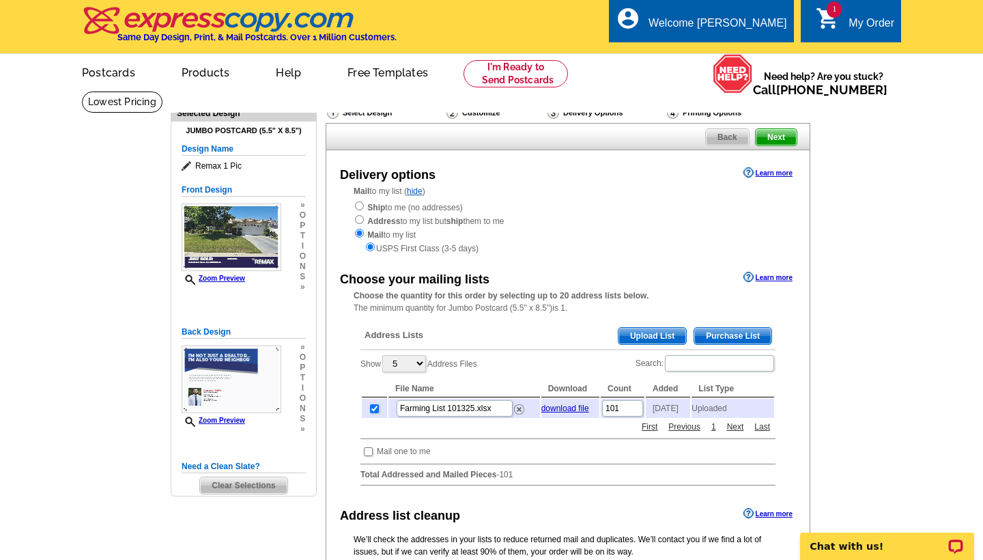
scroll to position [0, 0]
click at [521, 406] on img at bounding box center [519, 409] width 10 height 10
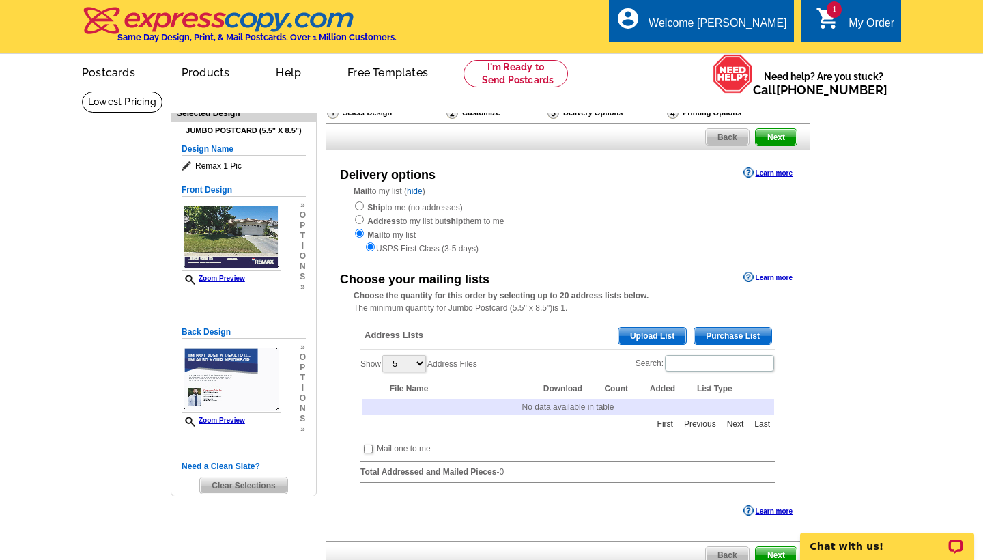
click at [725, 137] on span "Back" at bounding box center [727, 137] width 43 height 16
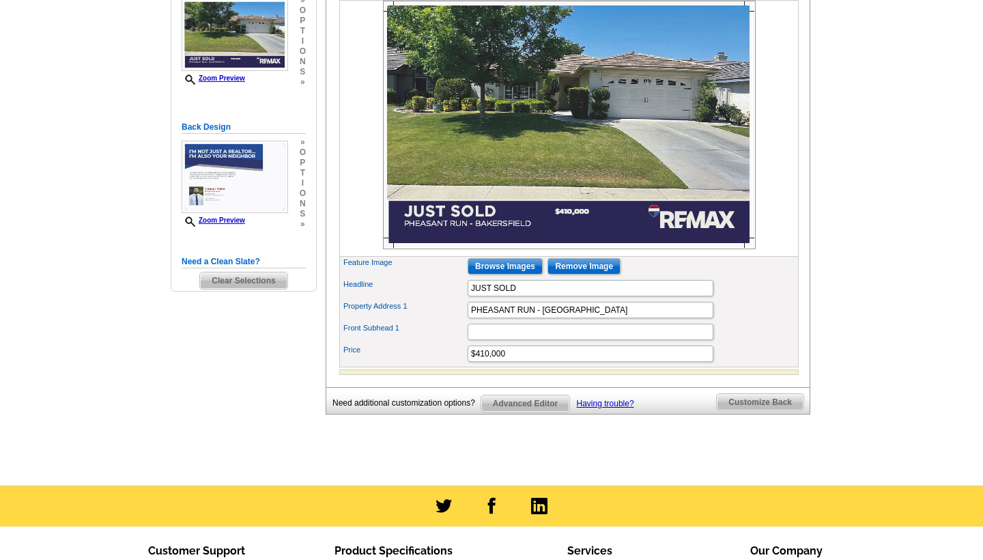
scroll to position [258, 0]
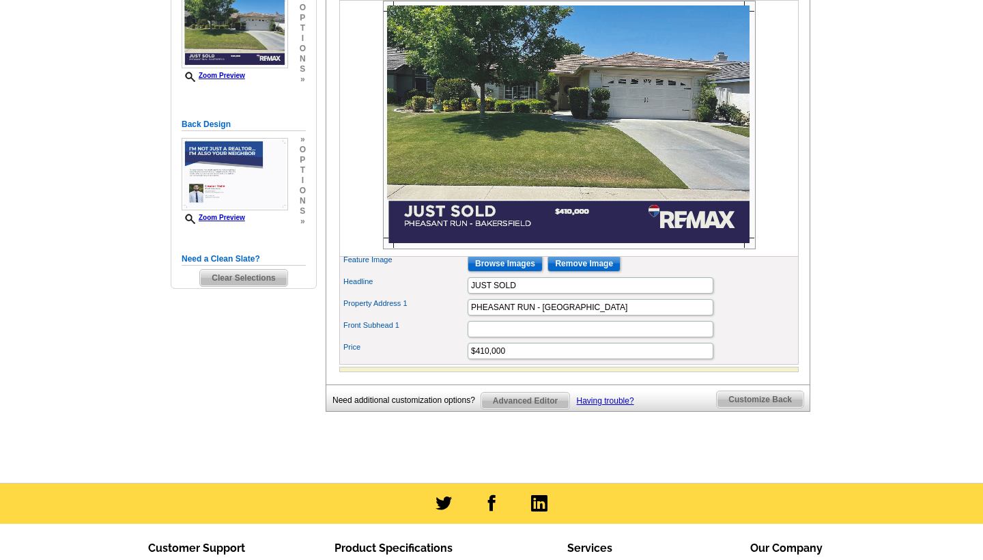
click at [839, 174] on main "Need Help? call [PHONE_NUMBER], chat with support, or have our designers make s…" at bounding box center [491, 158] width 983 height 650
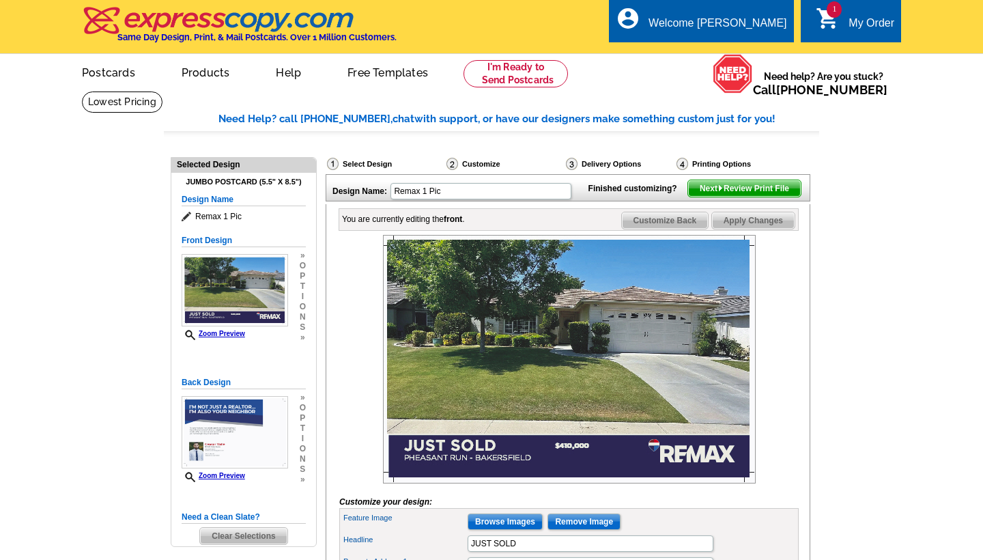
scroll to position [0, 0]
click at [726, 197] on span "Next Review Print File" at bounding box center [744, 188] width 113 height 16
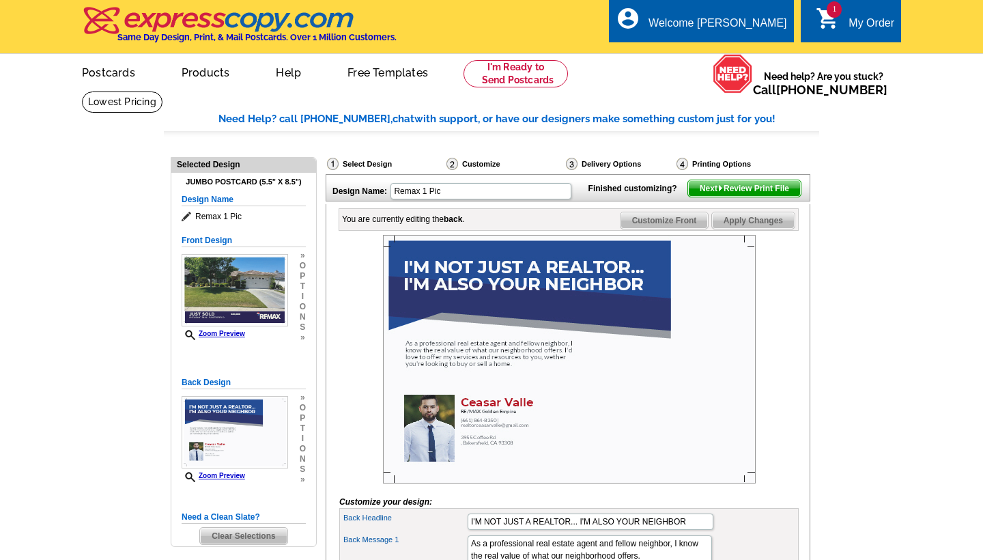
click at [713, 197] on span "Next Review Print File" at bounding box center [744, 188] width 113 height 16
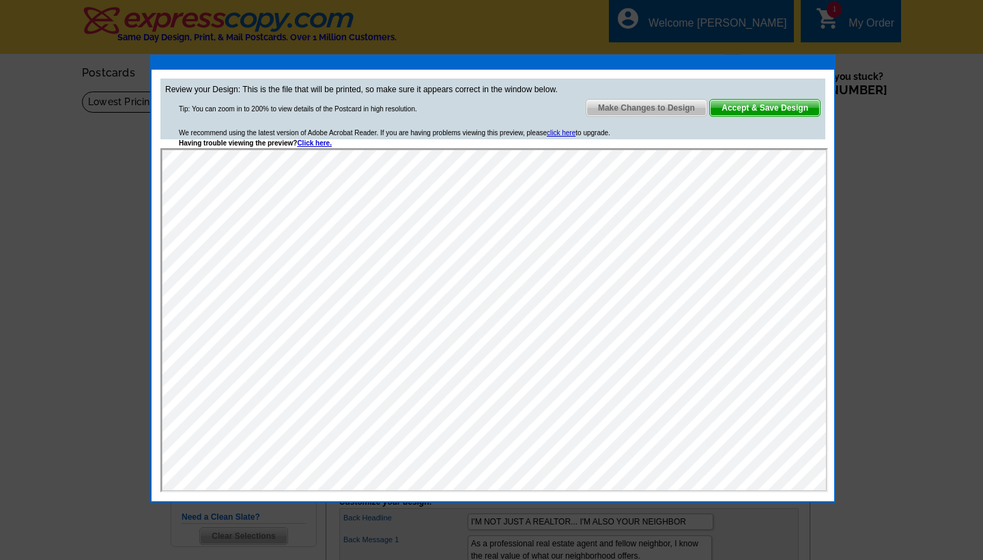
click at [769, 101] on span "Accept & Save Design" at bounding box center [765, 108] width 110 height 16
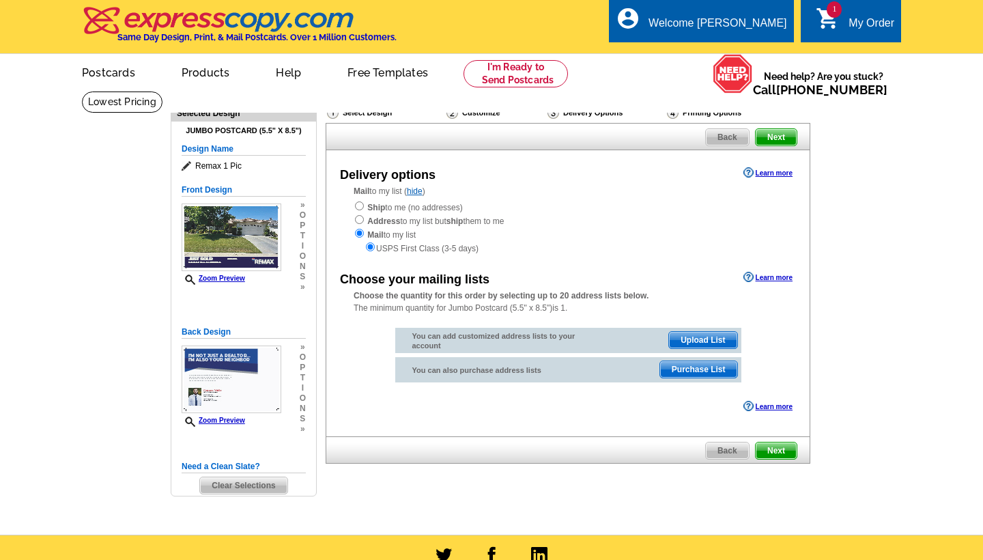
click at [877, 184] on main "Need Help? call [PHONE_NUMBER], chat with support, or have our designers make s…" at bounding box center [491, 313] width 983 height 444
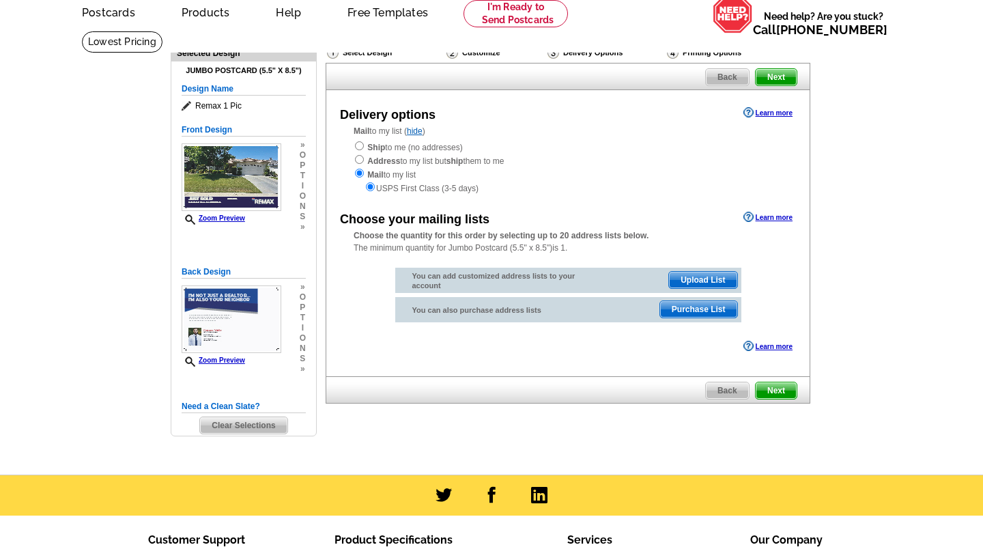
scroll to position [71, 0]
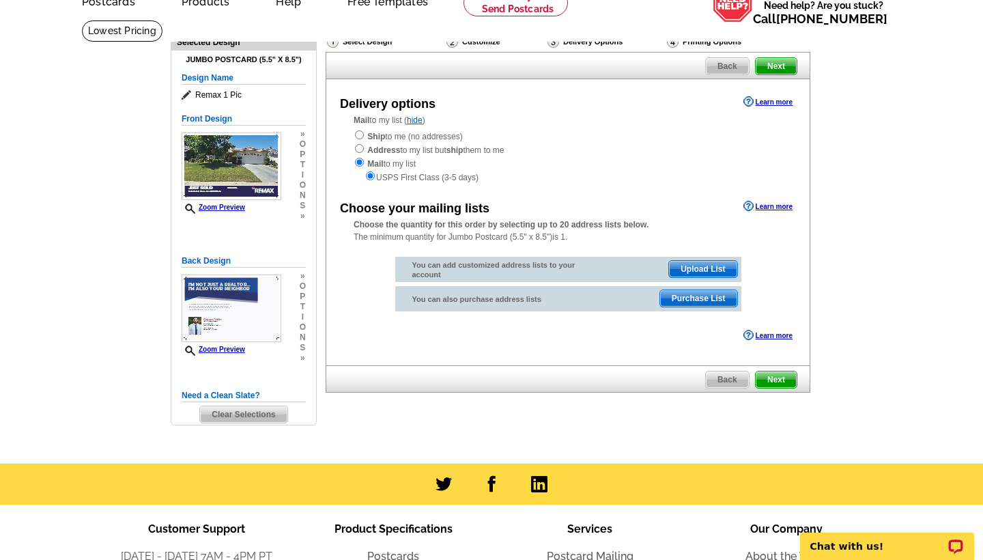
click at [698, 261] on span "Upload List" at bounding box center [703, 269] width 68 height 16
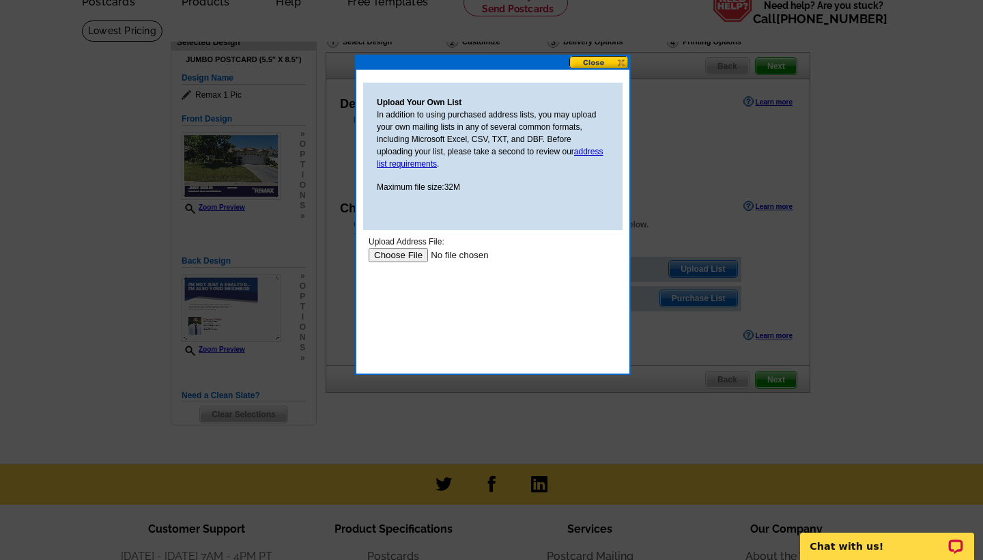
scroll to position [0, 0]
click at [402, 253] on input "file" at bounding box center [455, 255] width 173 height 14
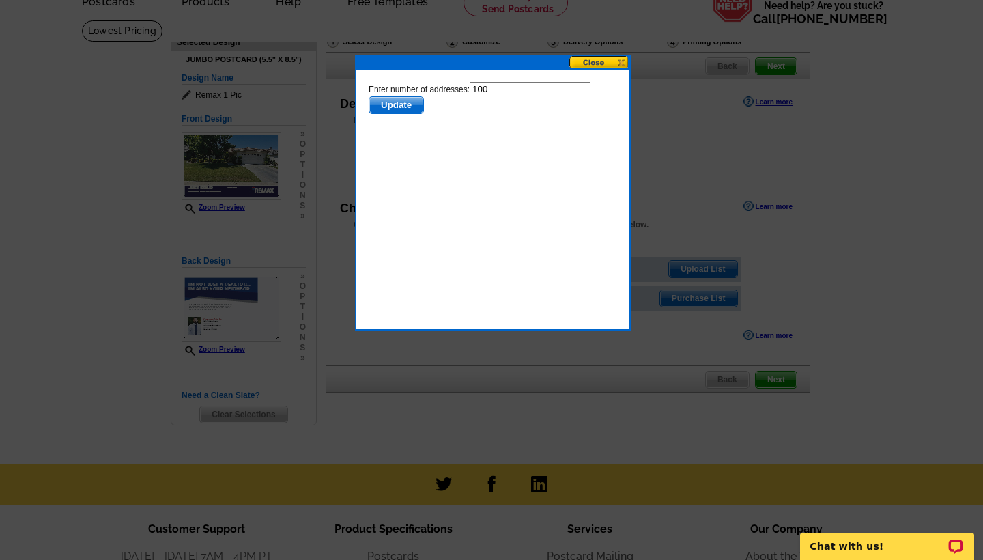
click at [393, 113] on span "Update" at bounding box center [396, 105] width 54 height 16
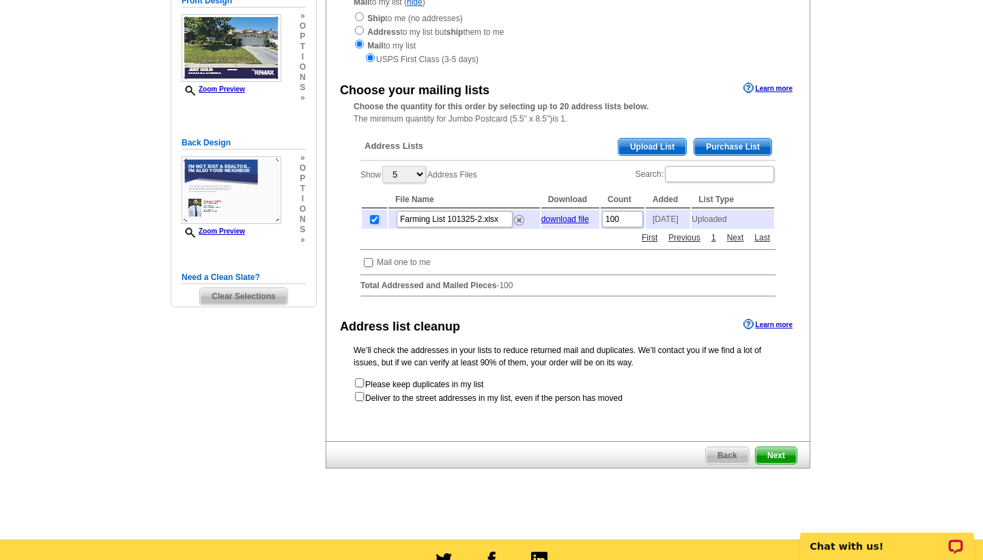
scroll to position [192, 0]
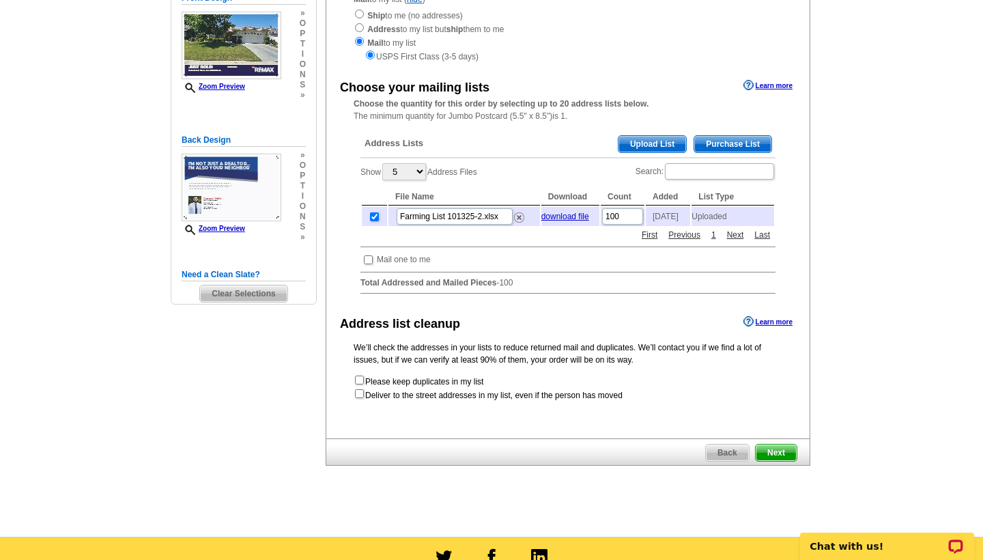
click at [361, 392] on input "checkbox" at bounding box center [359, 393] width 9 height 9
checkbox input "true"
radio input "true"
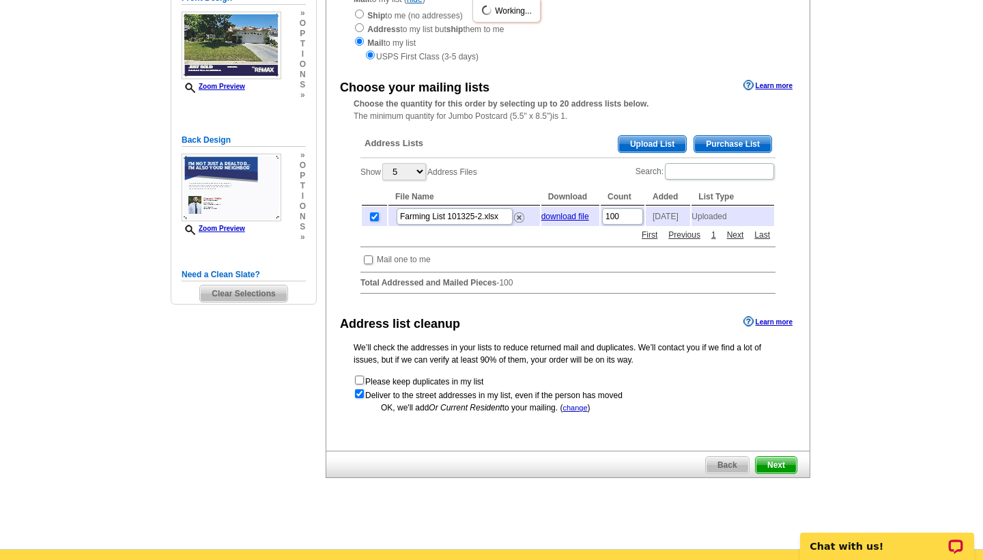
scroll to position [0, 0]
click at [786, 463] on span "Next" at bounding box center [776, 465] width 41 height 16
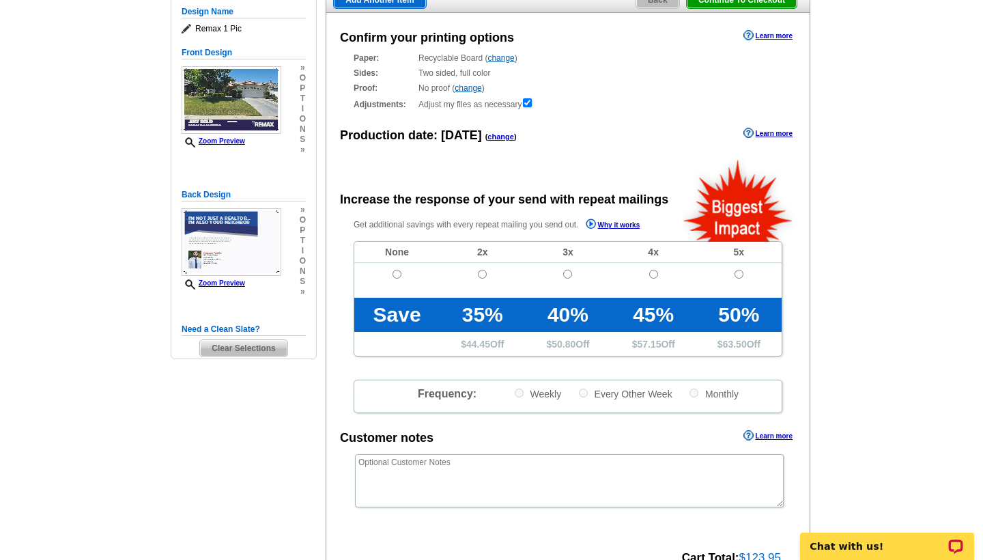
scroll to position [140, 0]
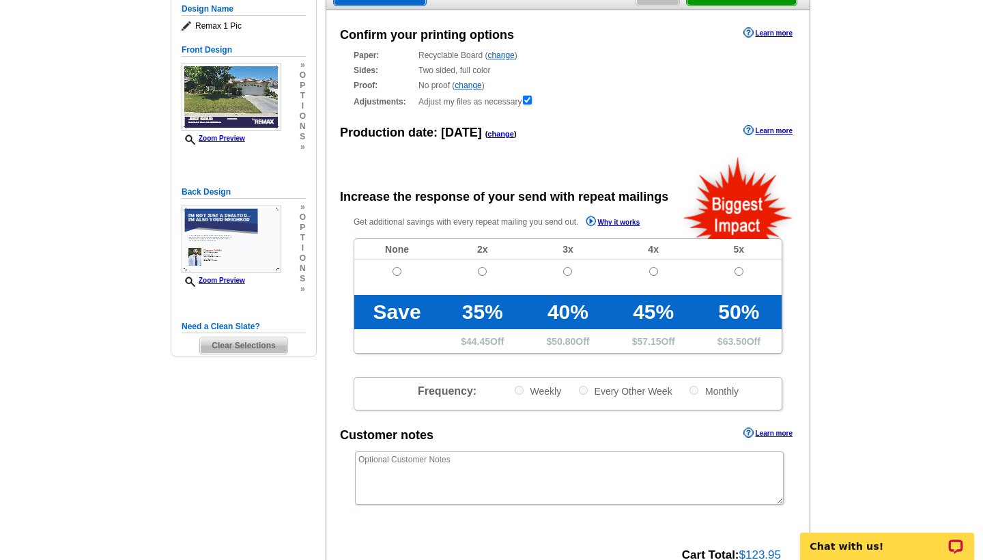
click at [397, 271] on input "radio" at bounding box center [396, 271] width 9 height 9
radio input "true"
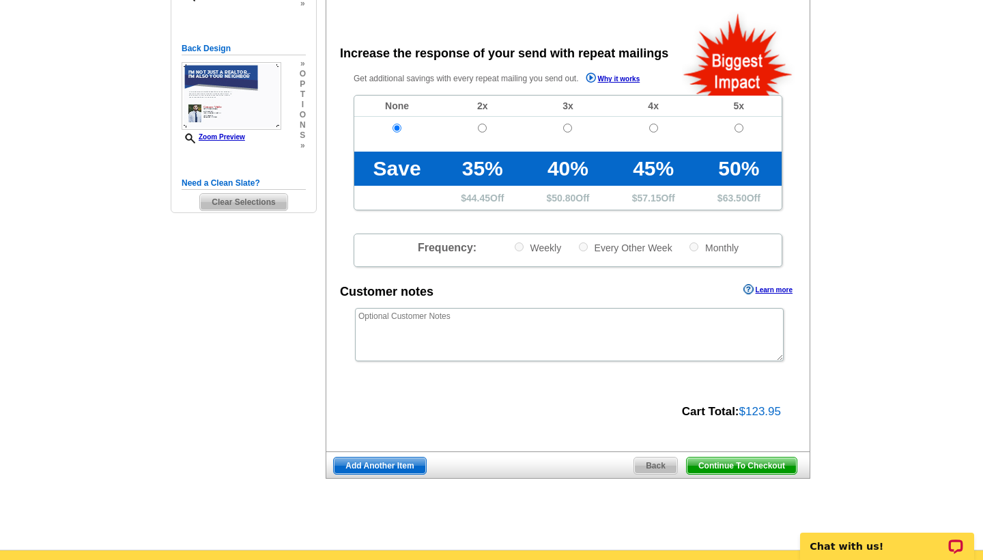
scroll to position [301, 0]
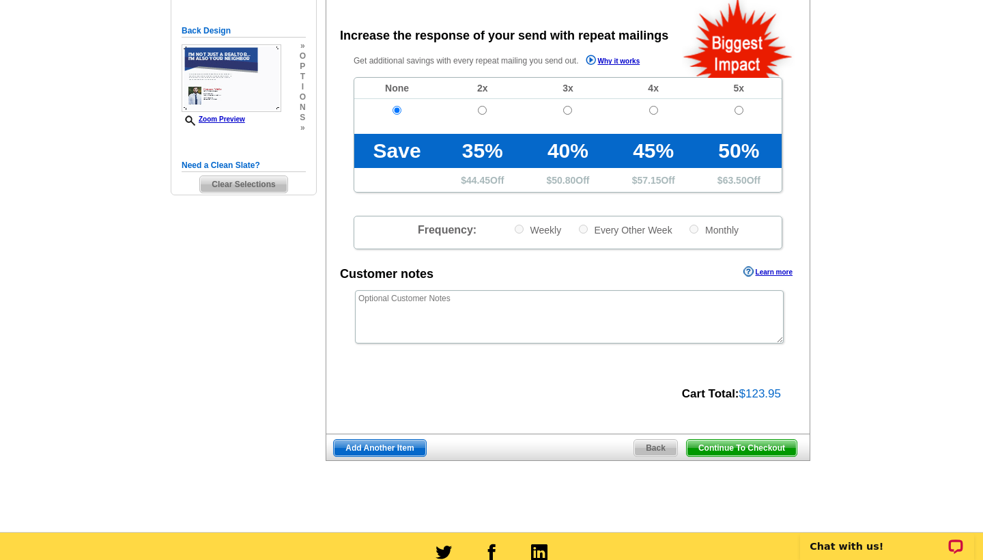
click at [697, 443] on span "Continue To Checkout" at bounding box center [742, 448] width 110 height 16
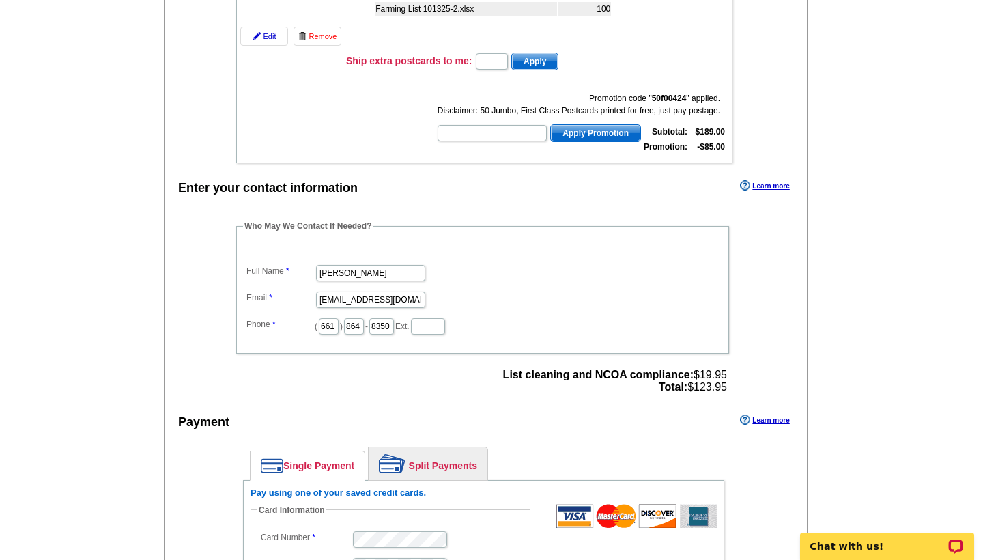
scroll to position [268, 0]
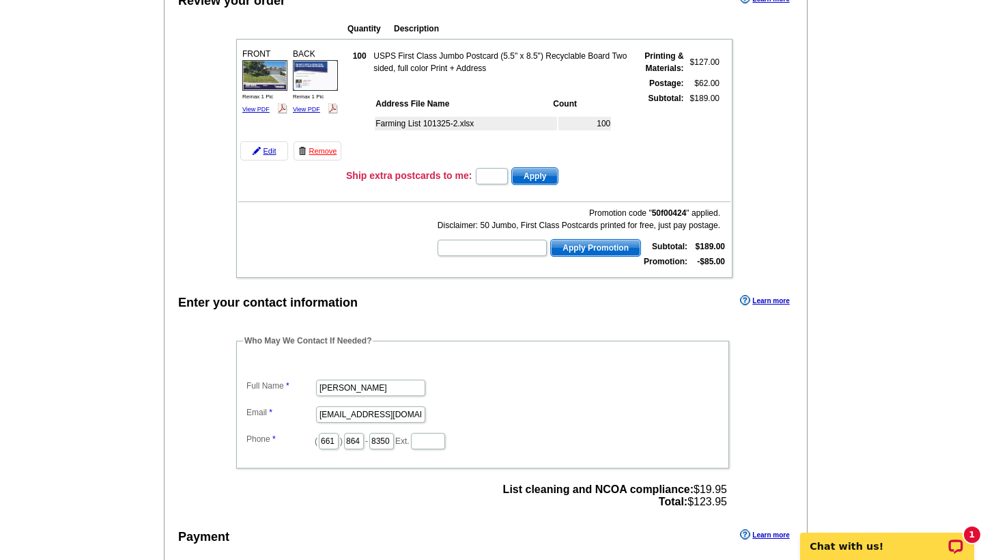
scroll to position [248, 0]
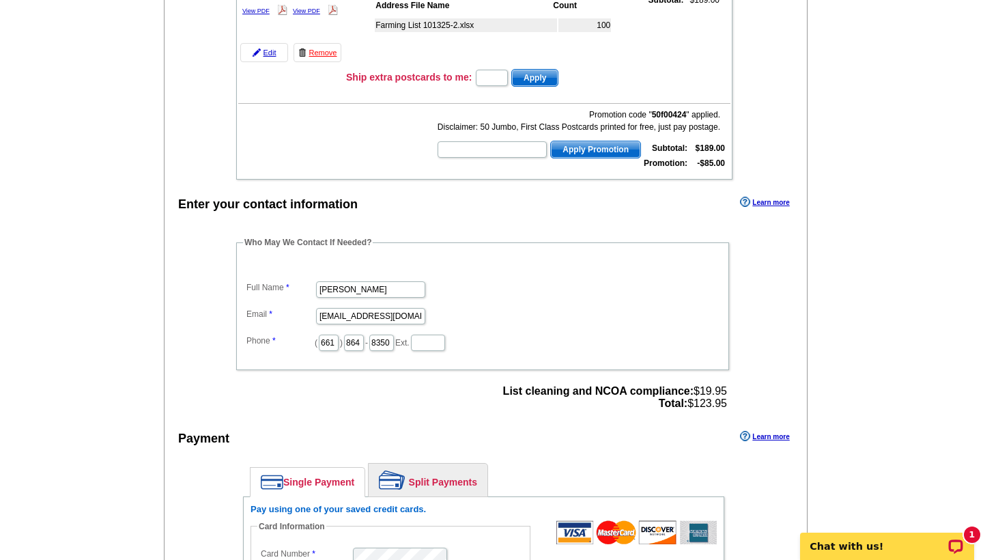
click at [622, 401] on span "List cleaning and NCOA compliance: $19.95 Total: $123.95" at bounding box center [615, 397] width 224 height 25
click at [601, 394] on strong "List cleaning and NCOA compliance:" at bounding box center [598, 391] width 190 height 12
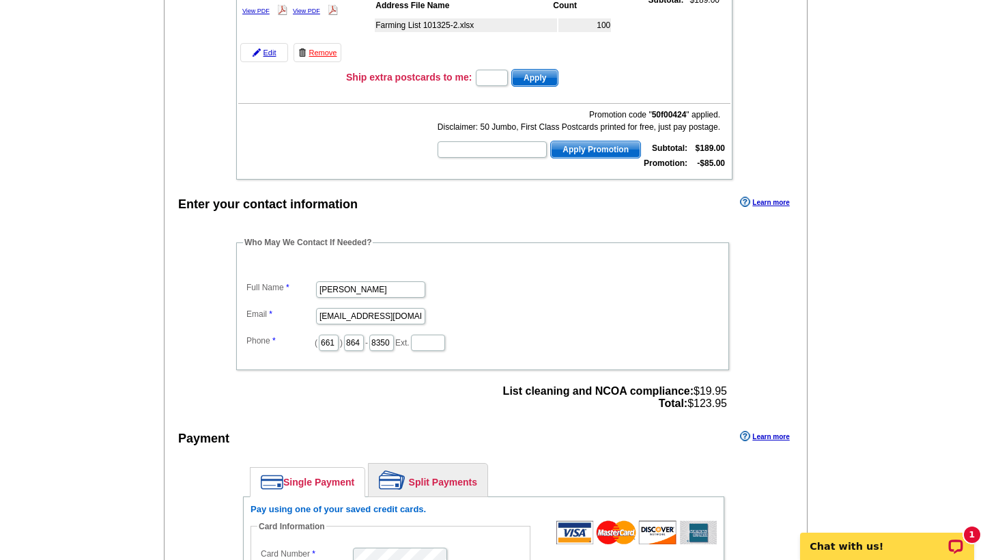
click at [766, 432] on link "Learn more" at bounding box center [764, 436] width 49 height 11
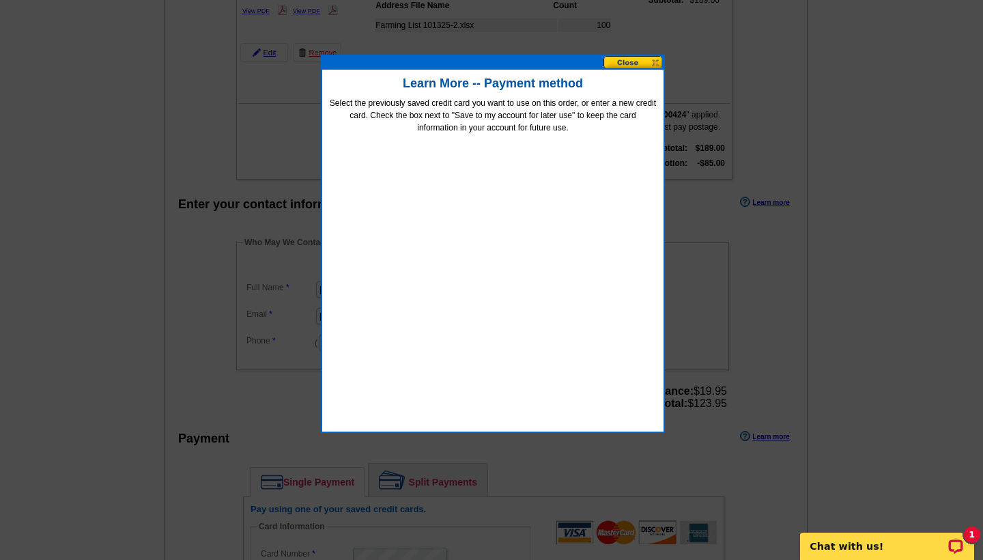
click at [619, 70] on div "Learn More -- Payment method Select the previously saved credit card you want t…" at bounding box center [492, 244] width 341 height 348
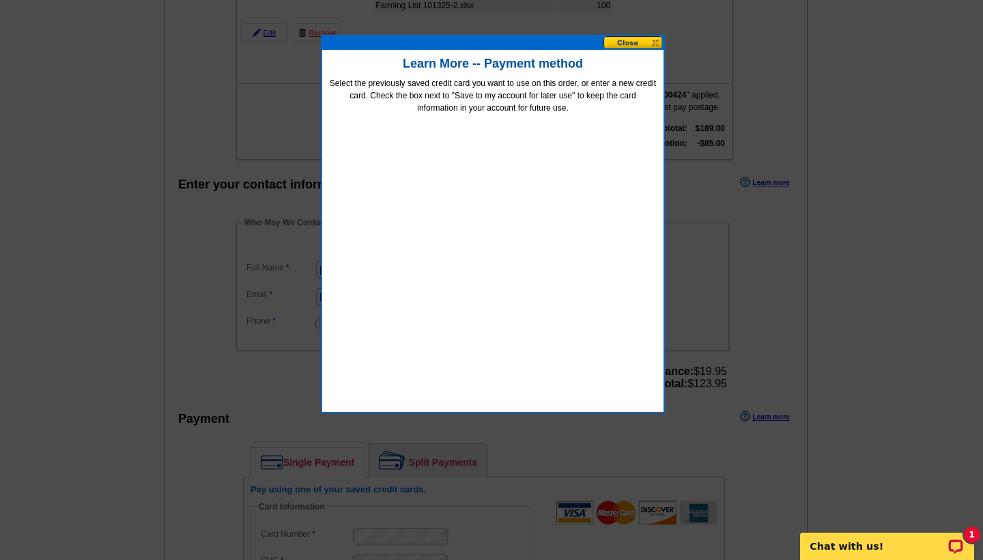
click at [618, 48] on button at bounding box center [633, 42] width 60 height 13
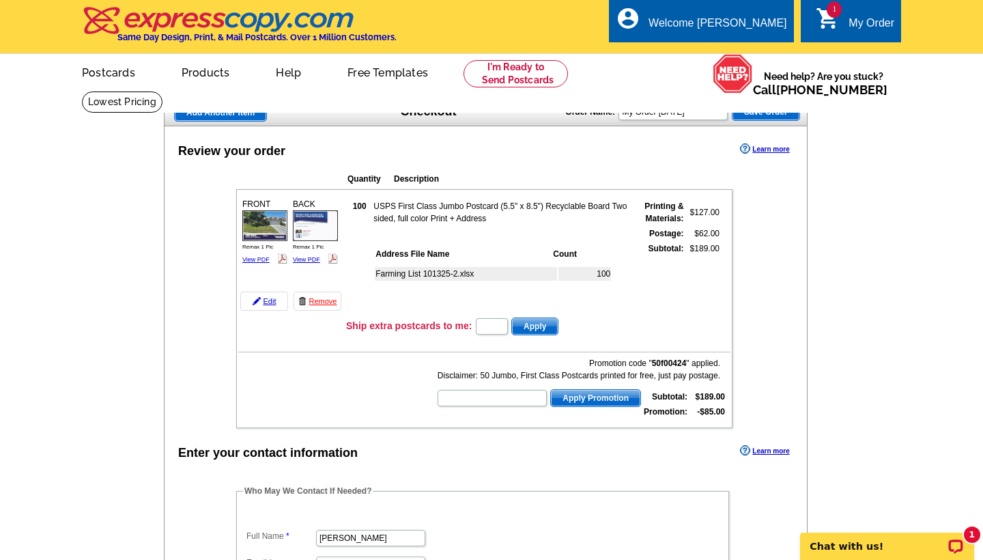
scroll to position [0, 0]
click at [264, 302] on link "Edit" at bounding box center [264, 300] width 48 height 19
